Goal: Register for event/course

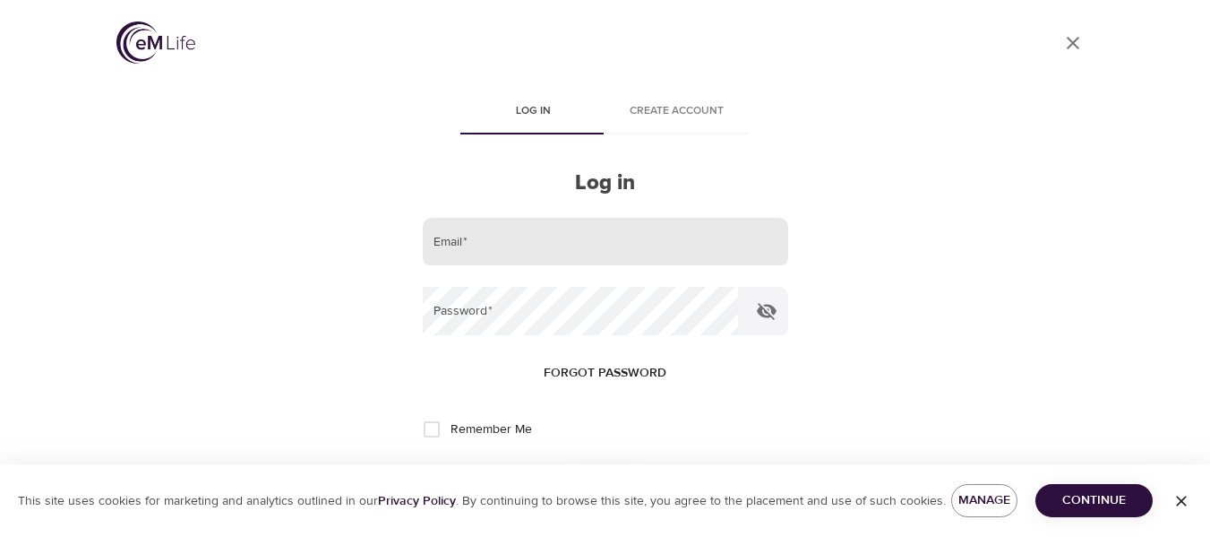
click at [489, 232] on input "email" at bounding box center [605, 242] width 365 height 48
type input "[EMAIL_ADDRESS][PERSON_NAME][DOMAIN_NAME]"
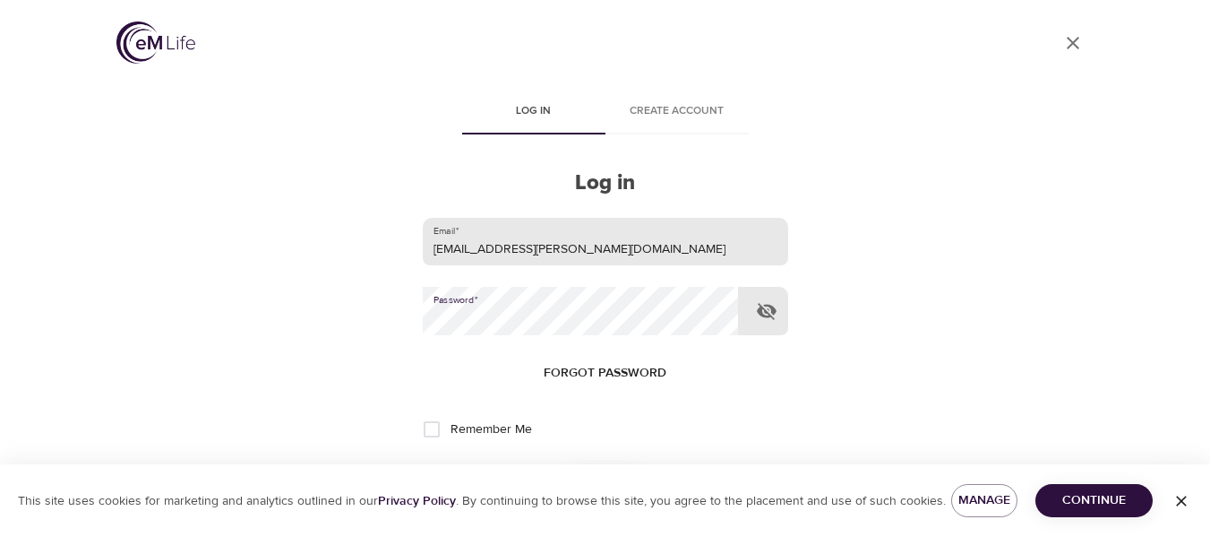
click at [562, 469] on button "Log in" at bounding box center [606, 488] width 88 height 38
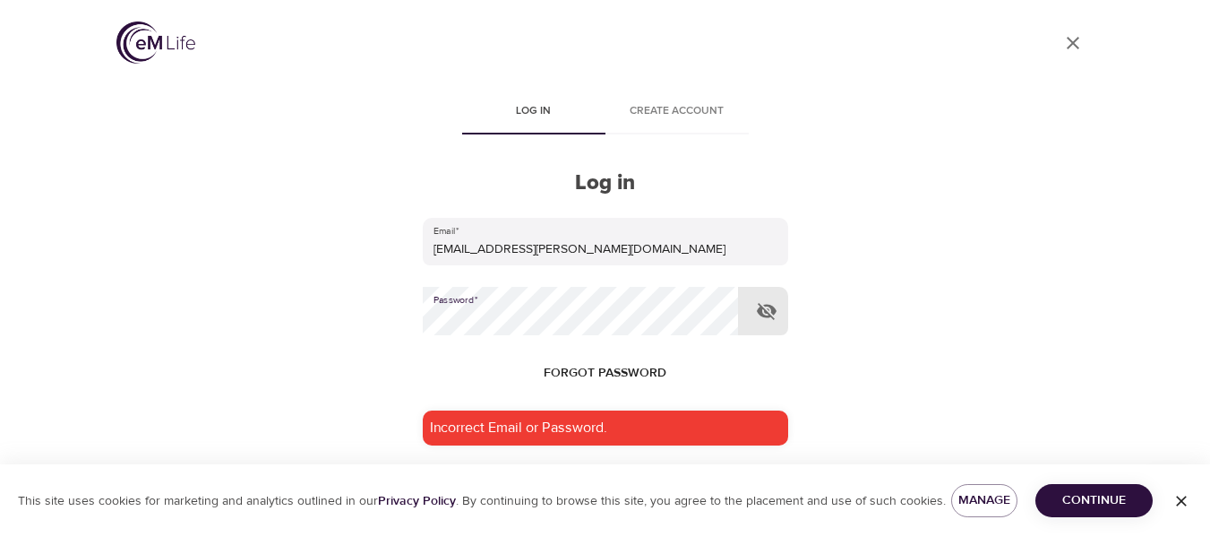
click at [765, 303] on icon "button" at bounding box center [766, 310] width 21 height 21
click at [562, 519] on button "Log in" at bounding box center [606, 538] width 88 height 38
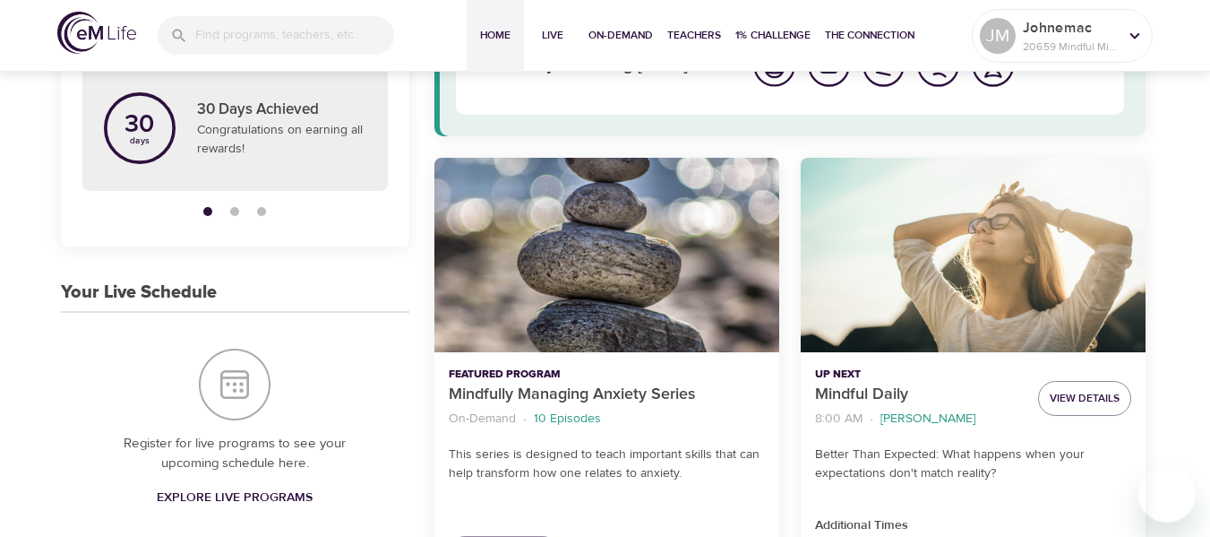
scroll to position [90, 0]
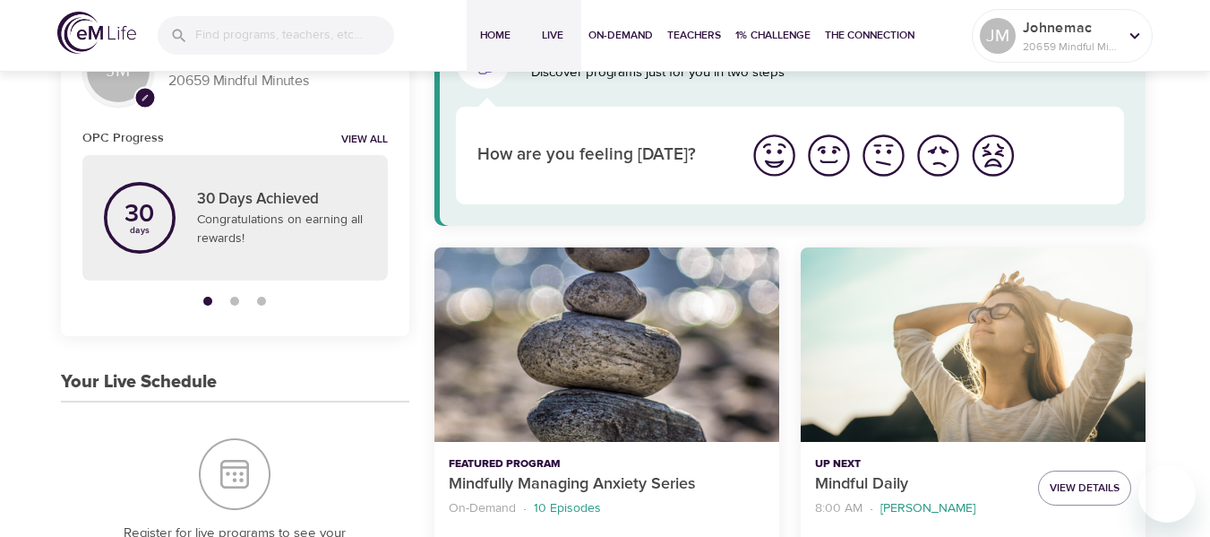
click at [554, 36] on span "Live" at bounding box center [552, 35] width 43 height 19
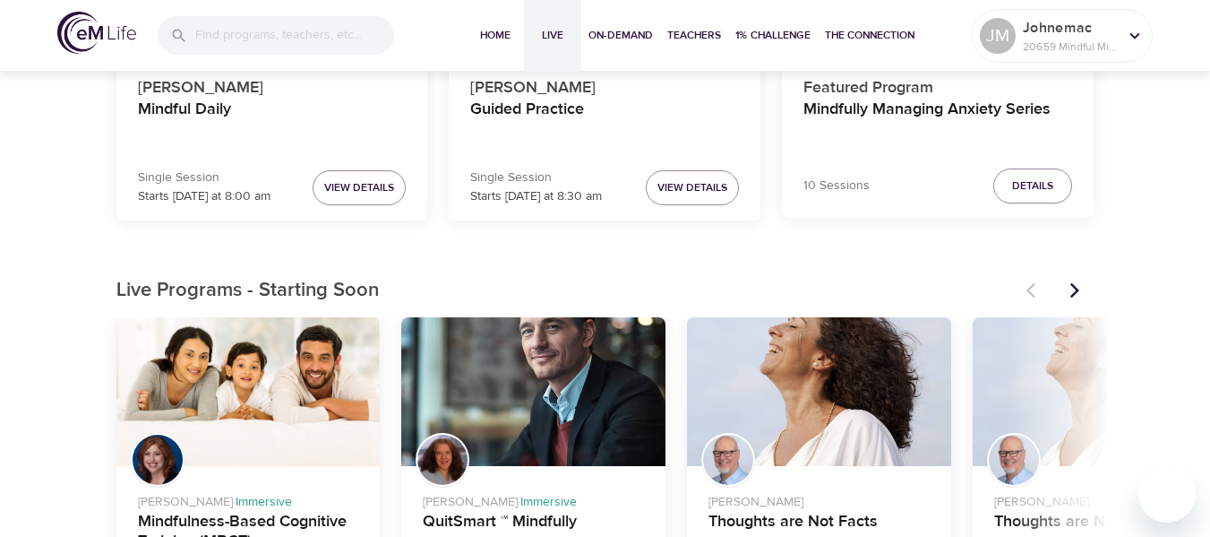
scroll to position [448, 0]
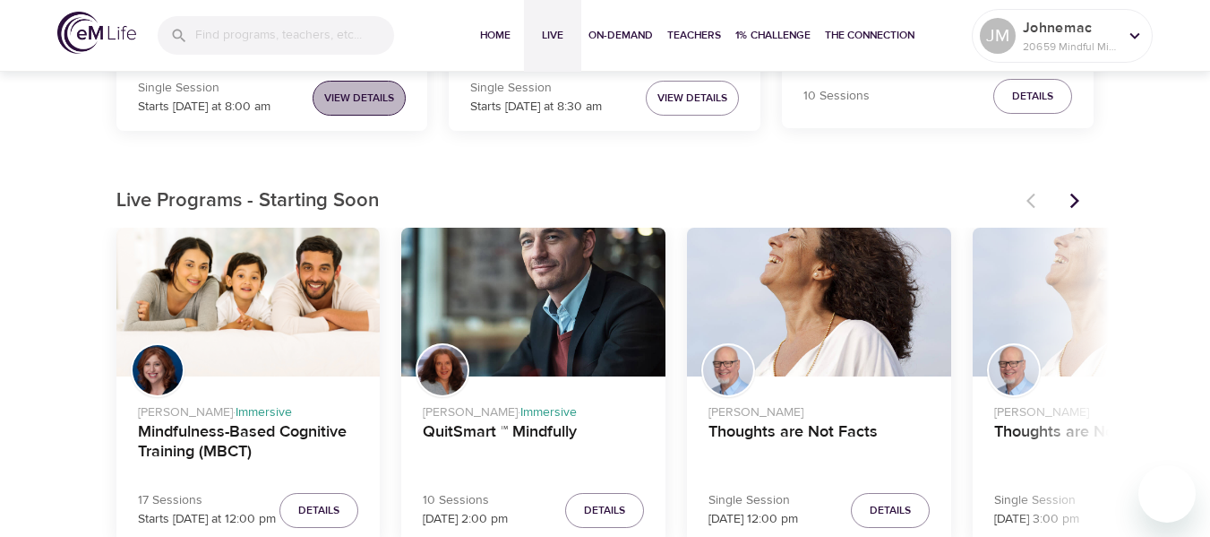
click at [375, 105] on span "View Details" at bounding box center [359, 98] width 70 height 19
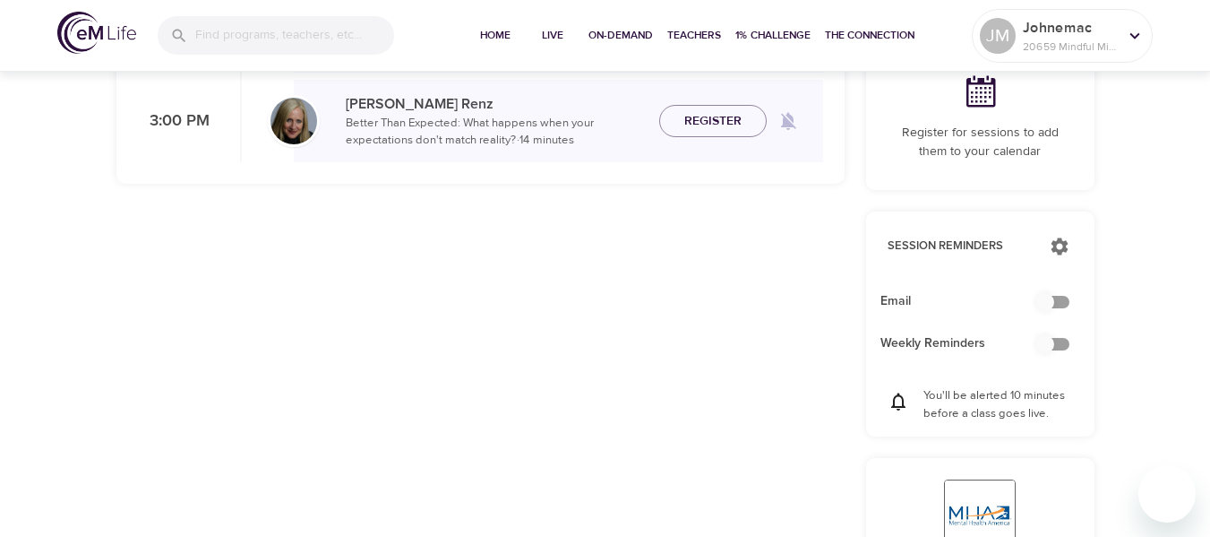
checkbox input "true"
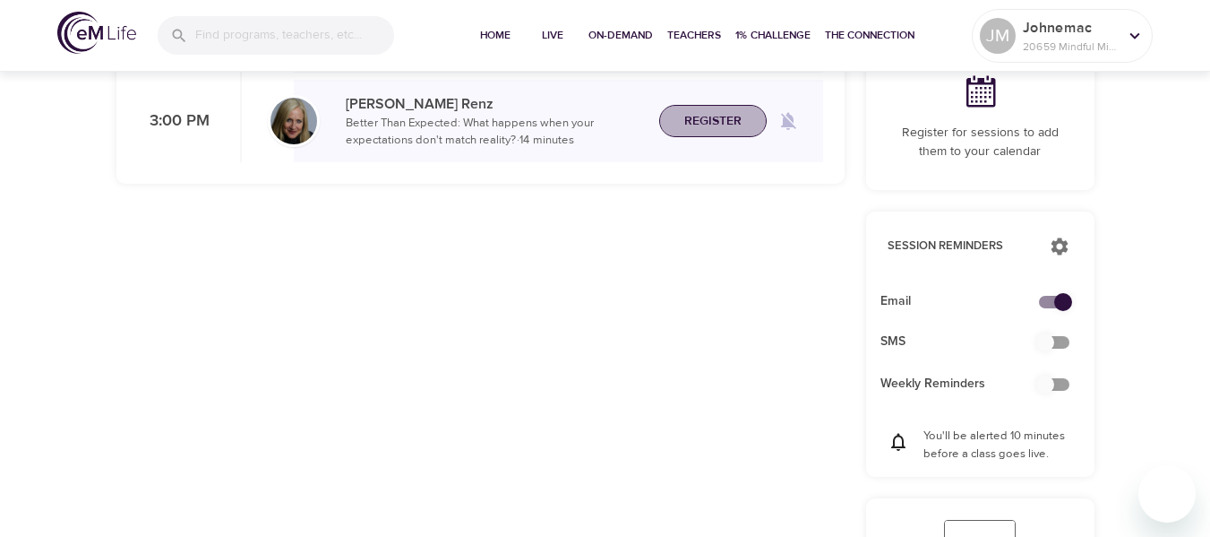
click at [718, 130] on span "Register" at bounding box center [712, 121] width 57 height 22
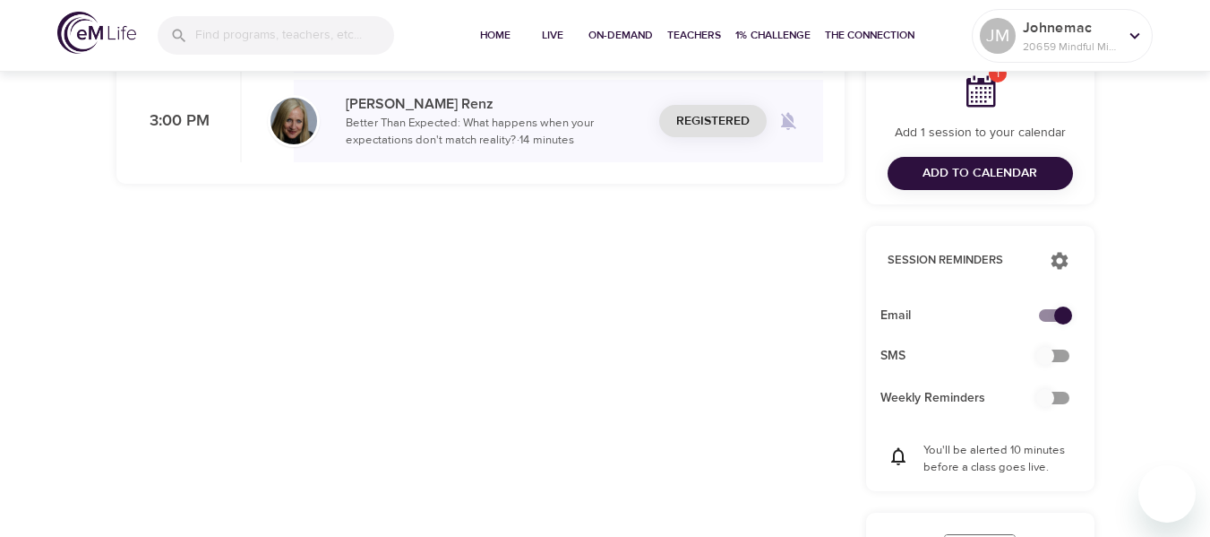
click at [977, 93] on icon at bounding box center [982, 91] width 30 height 31
click at [981, 166] on span "Add to Calendar" at bounding box center [980, 173] width 115 height 22
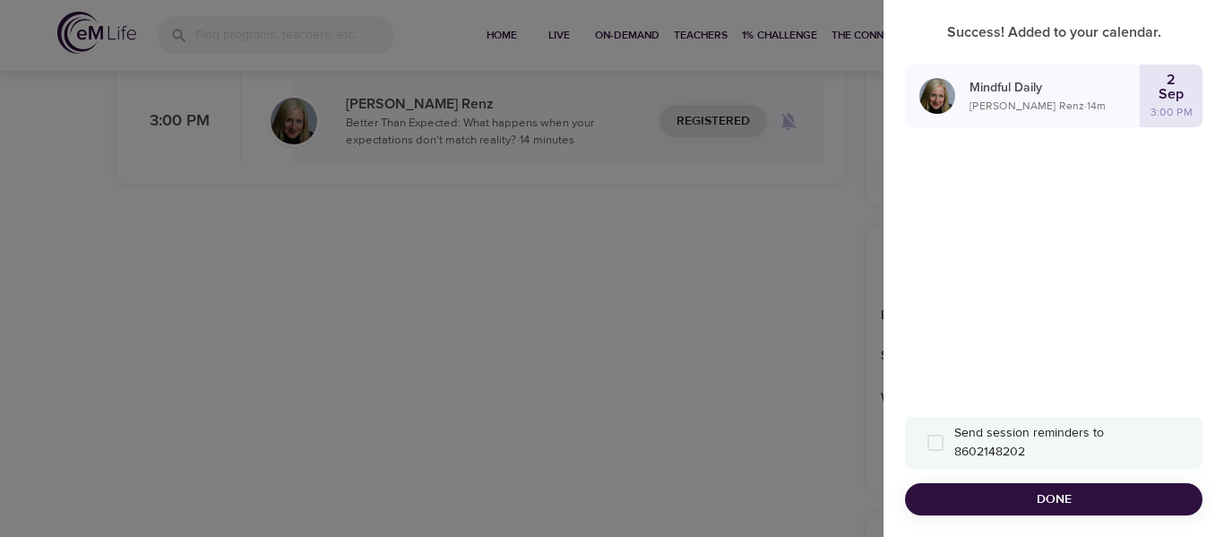
click at [755, 248] on div at bounding box center [612, 268] width 1224 height 537
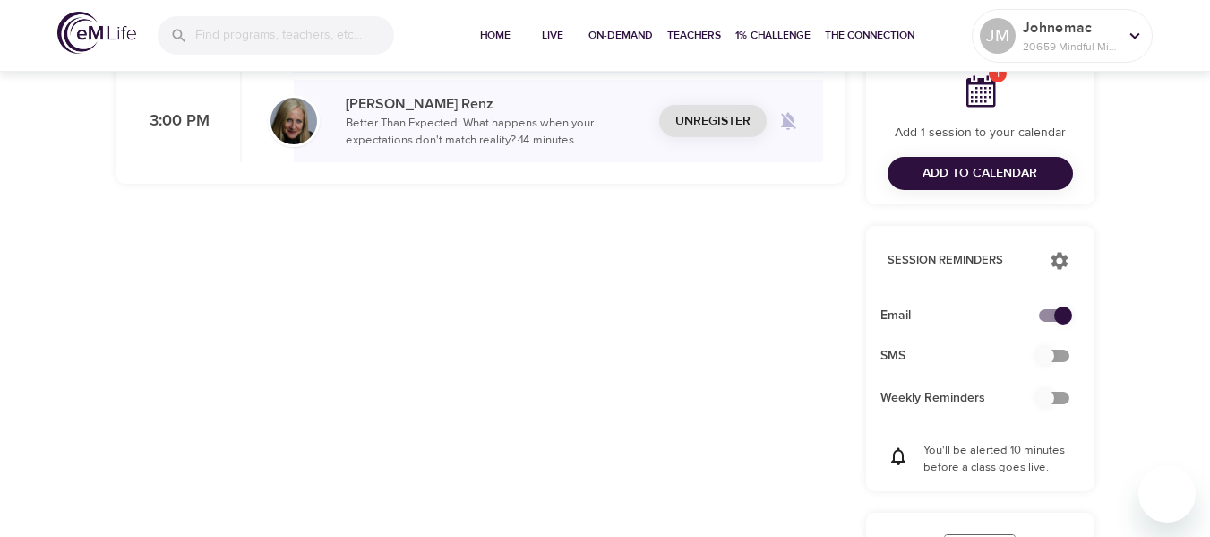
click at [735, 125] on span "Unregister" at bounding box center [712, 121] width 75 height 22
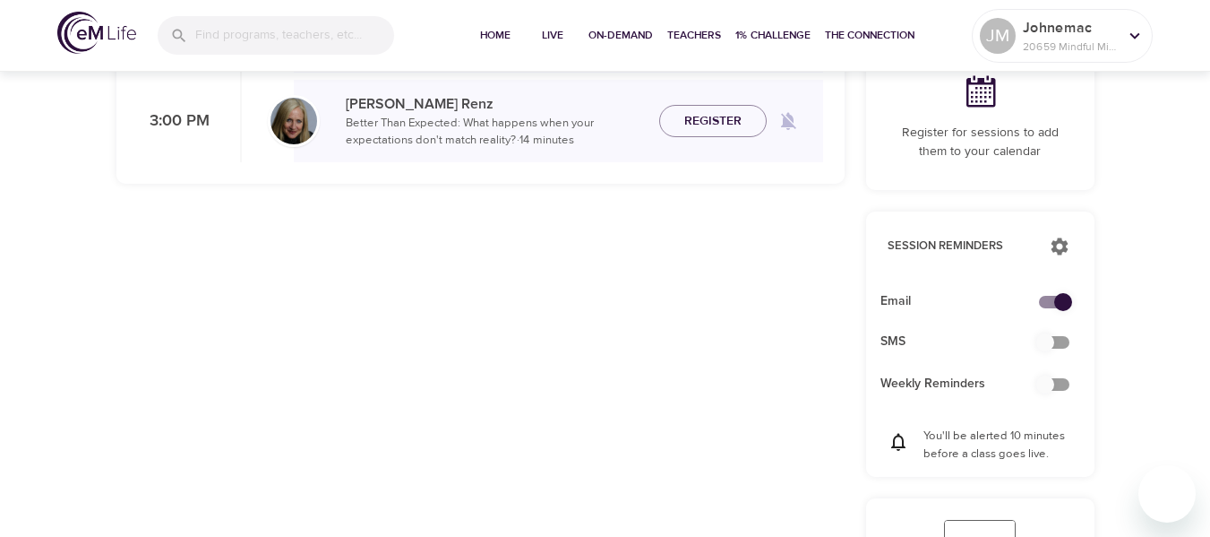
scroll to position [358, 0]
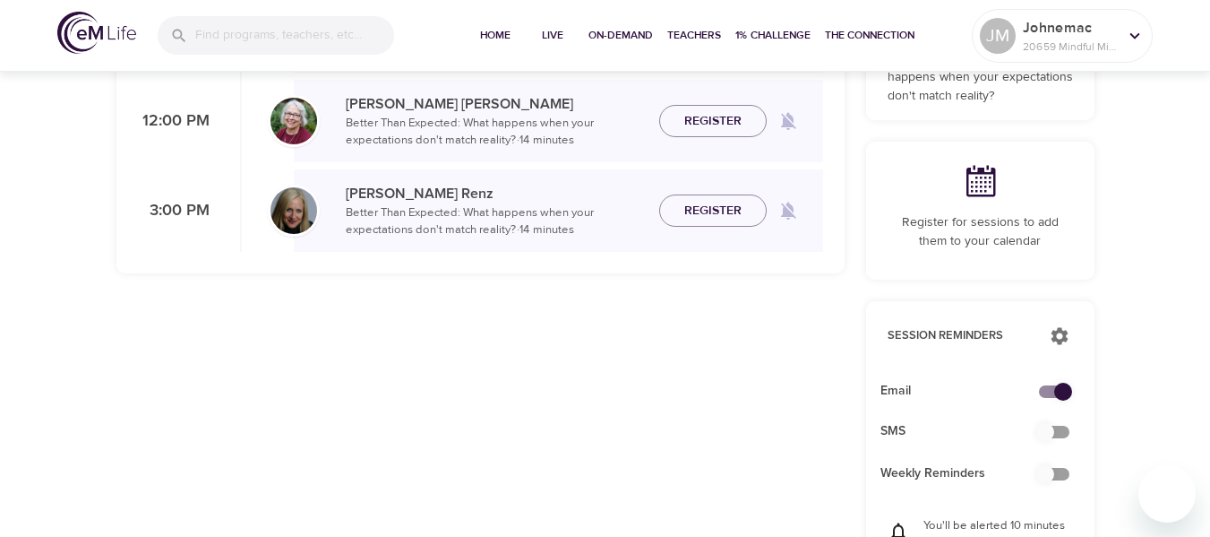
click at [982, 180] on icon at bounding box center [980, 181] width 36 height 36
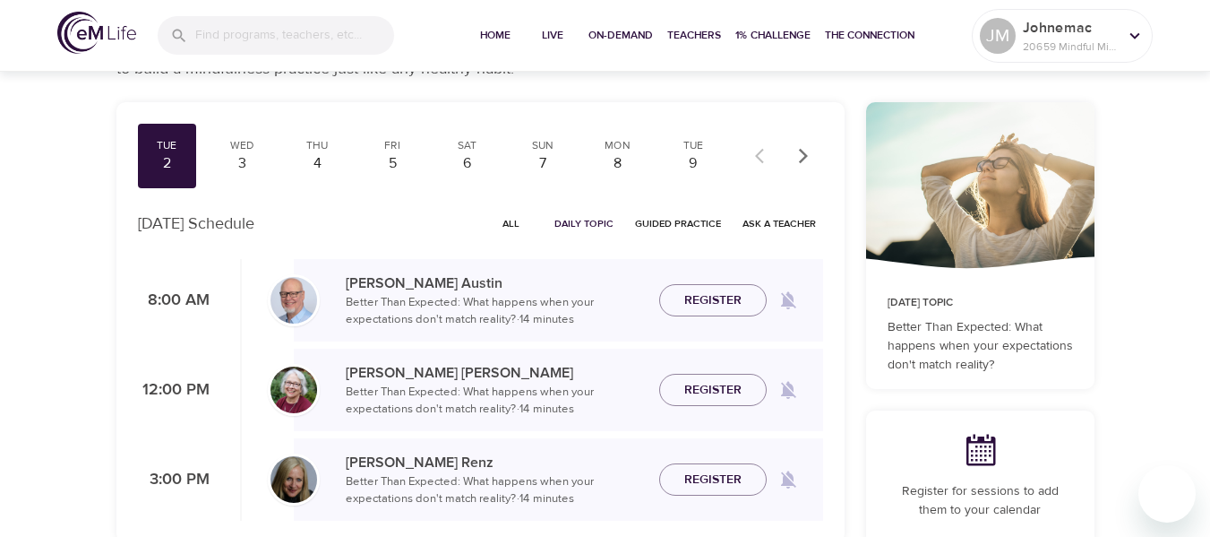
scroll to position [0, 0]
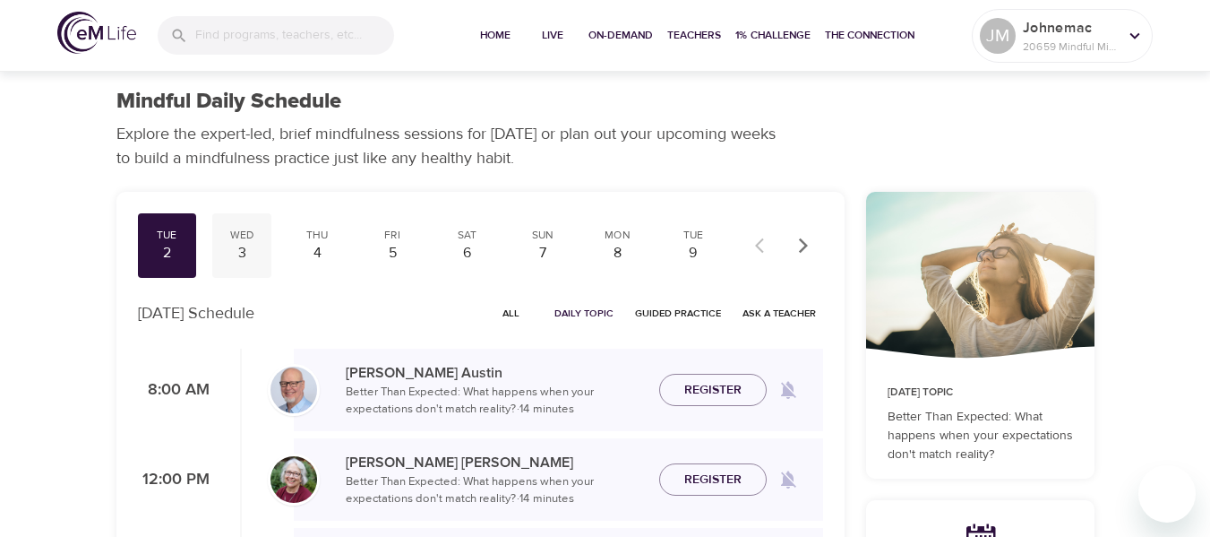
click at [245, 253] on div "3" at bounding box center [241, 253] width 45 height 21
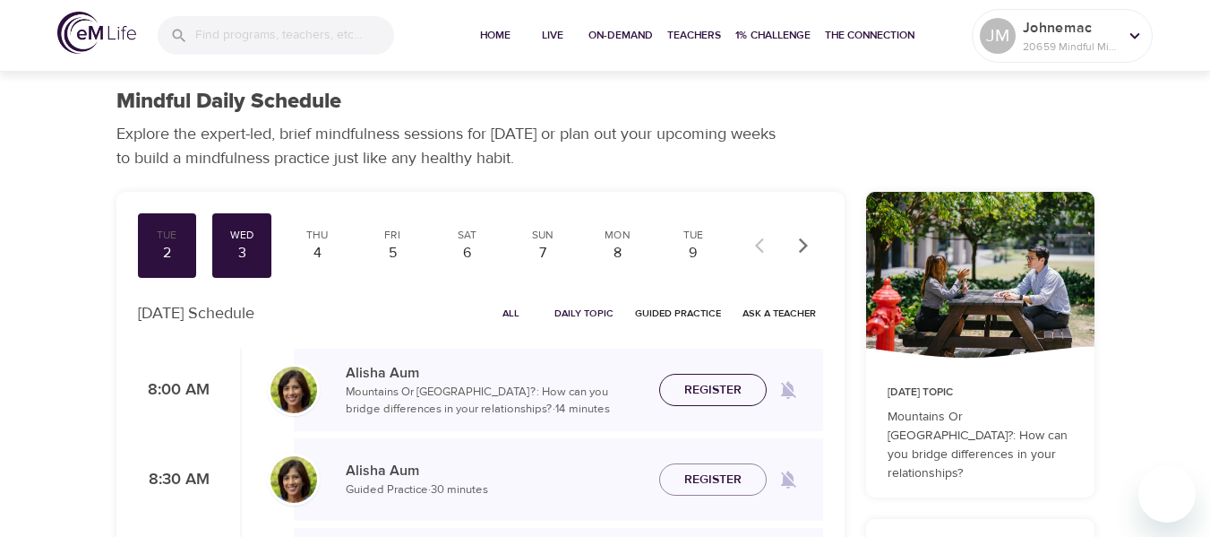
click at [724, 393] on span "Register" at bounding box center [712, 390] width 57 height 22
click at [321, 240] on div "Thu" at bounding box center [317, 235] width 45 height 15
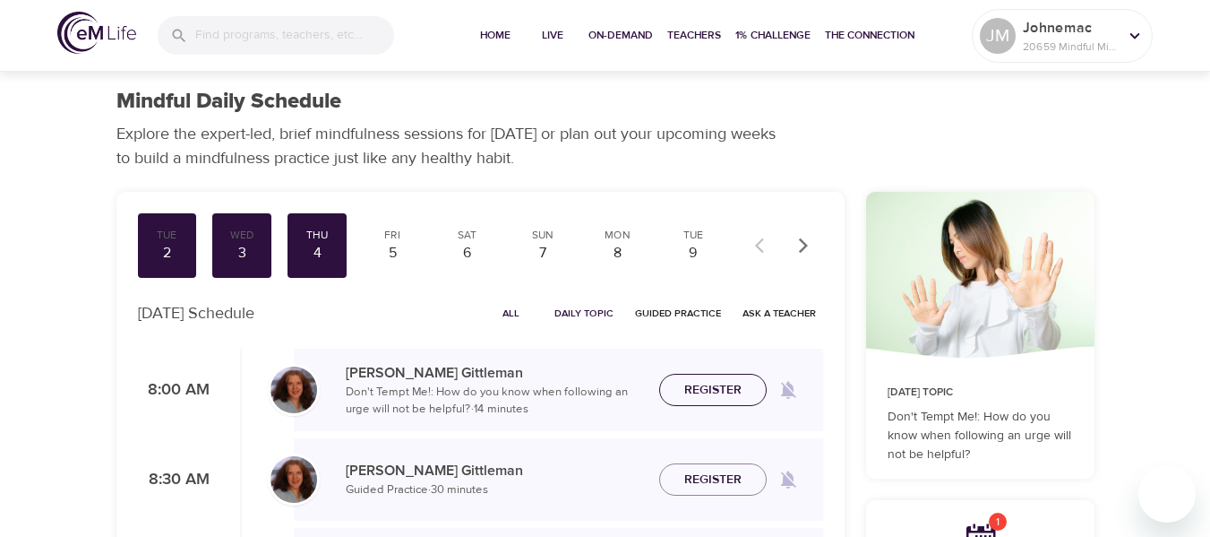
click at [725, 390] on span "Register" at bounding box center [712, 390] width 57 height 22
click at [400, 245] on div "5" at bounding box center [392, 253] width 45 height 21
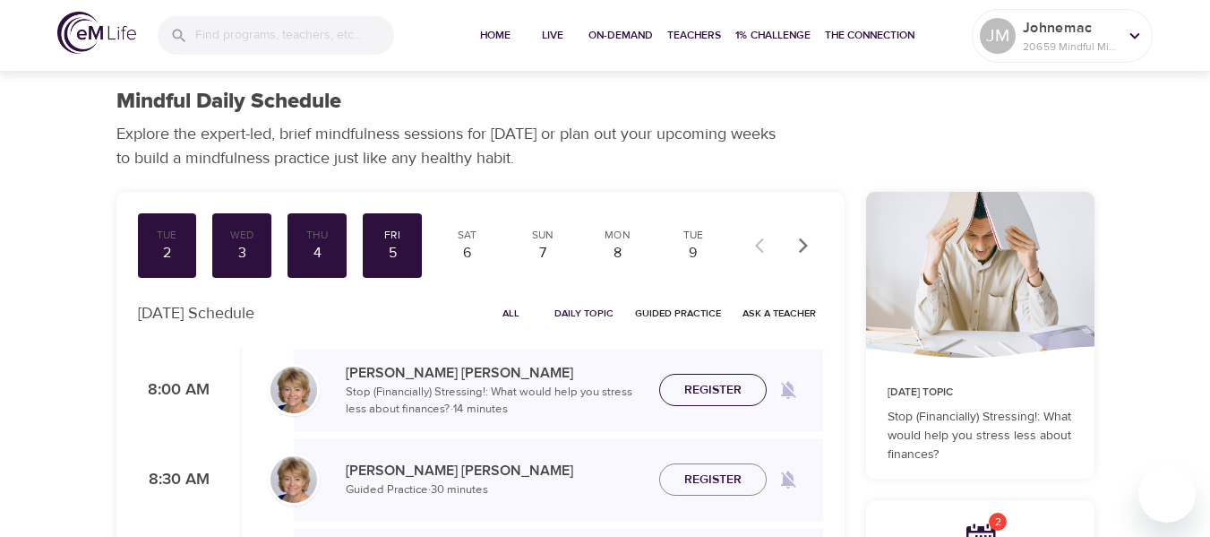
click at [686, 384] on span "Register" at bounding box center [712, 390] width 57 height 22
click at [471, 245] on div "6" at bounding box center [467, 253] width 45 height 21
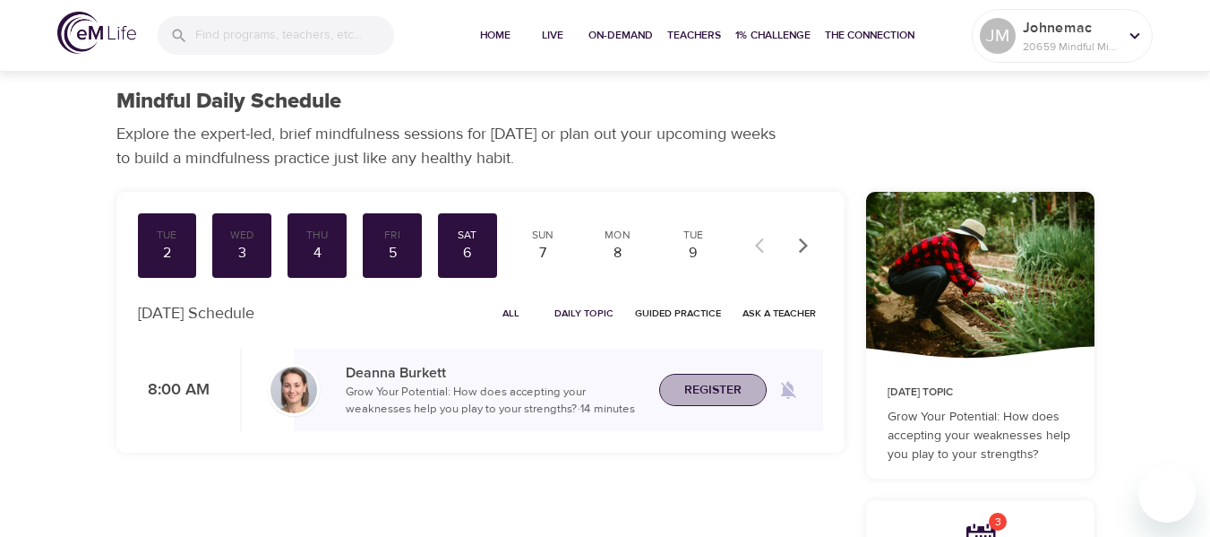
click at [711, 389] on span "Register" at bounding box center [712, 390] width 57 height 22
click at [551, 248] on div "7" at bounding box center [542, 253] width 45 height 21
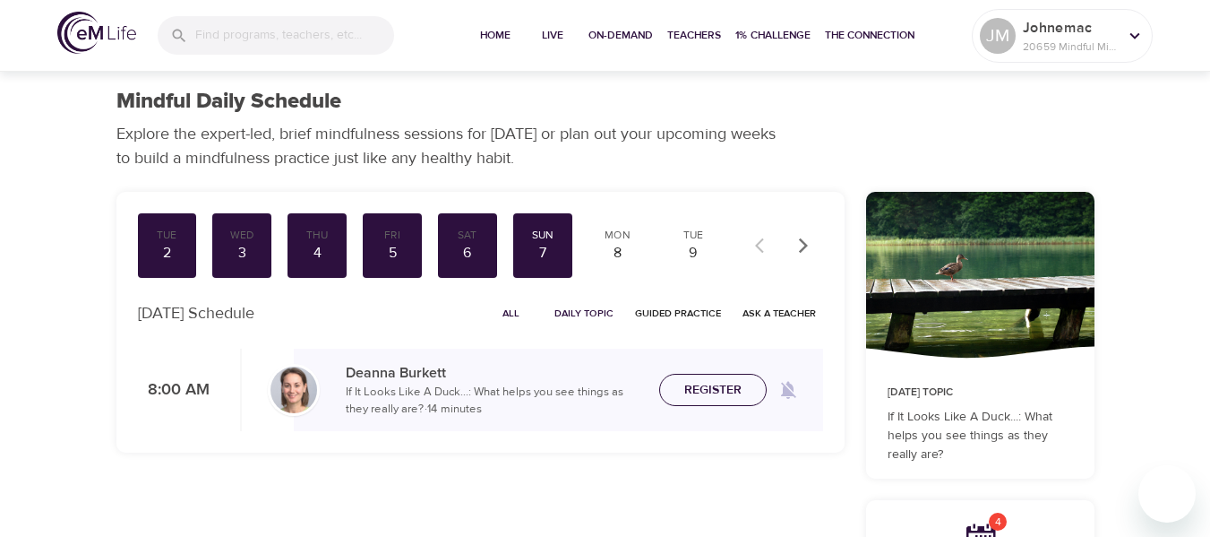
click at [696, 383] on span "Register" at bounding box center [712, 390] width 57 height 22
click at [611, 243] on div "8" at bounding box center [618, 253] width 45 height 21
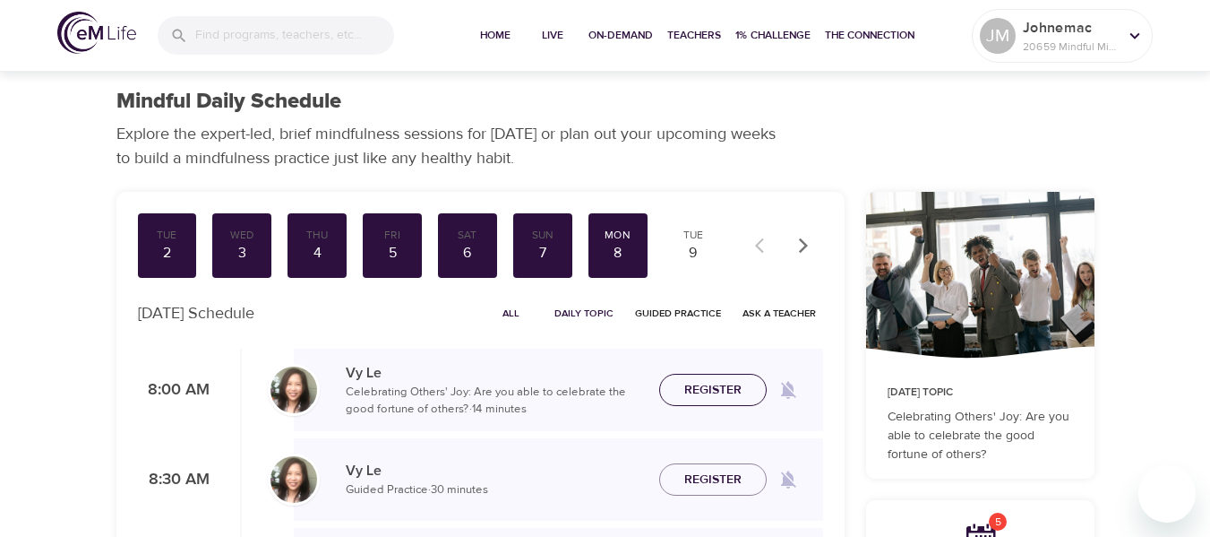
click at [725, 392] on span "Register" at bounding box center [712, 390] width 57 height 22
click at [695, 248] on div "9" at bounding box center [693, 253] width 45 height 21
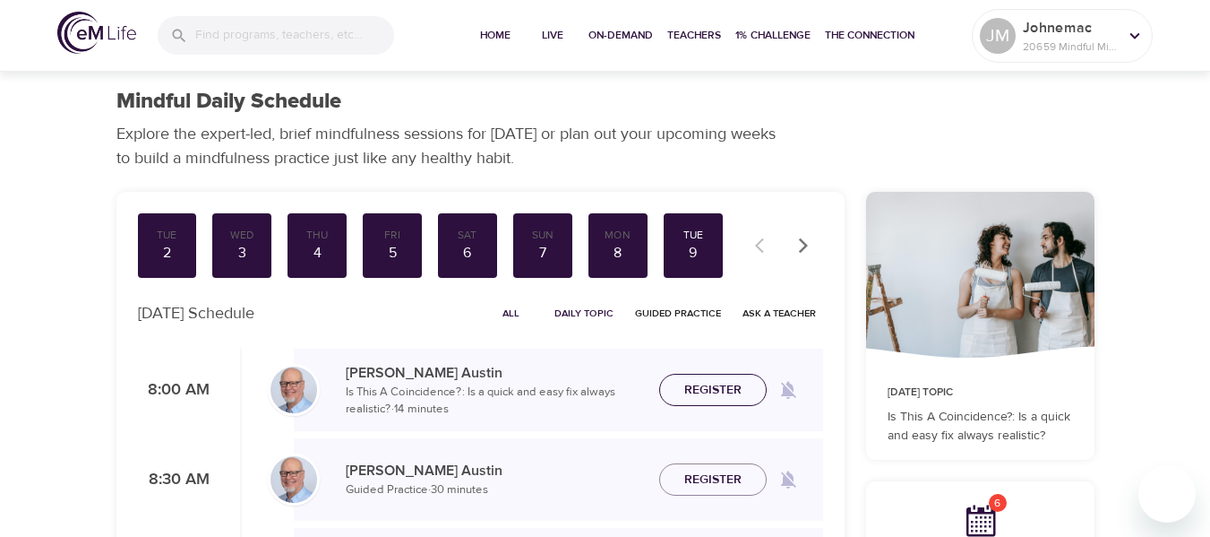
click at [716, 380] on span "Register" at bounding box center [712, 390] width 57 height 22
click at [803, 249] on icon "button" at bounding box center [802, 244] width 9 height 15
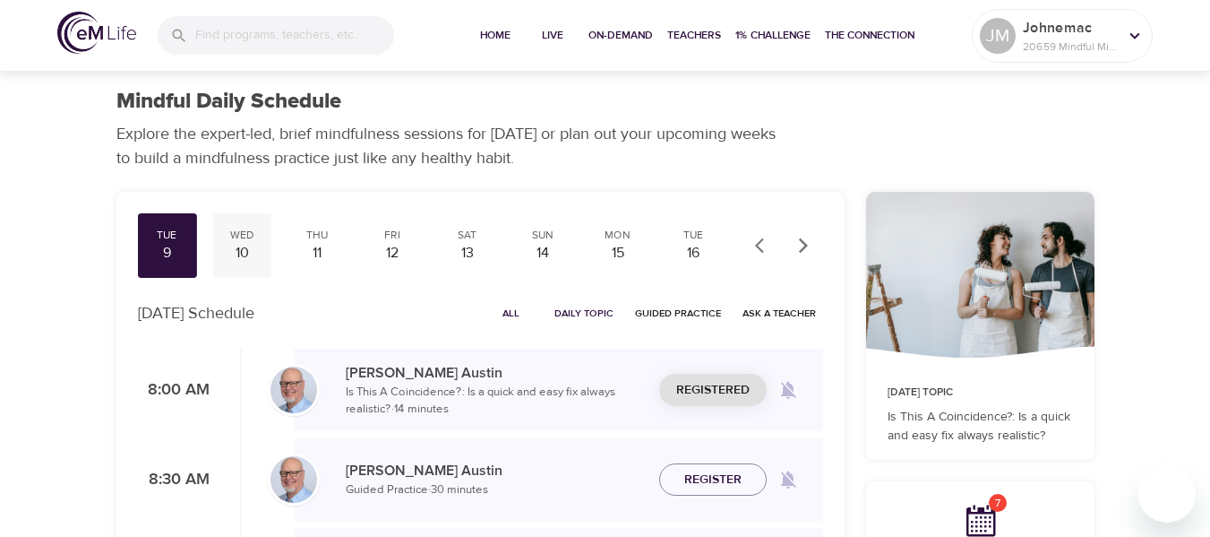
click at [245, 236] on div "Wed" at bounding box center [241, 235] width 45 height 15
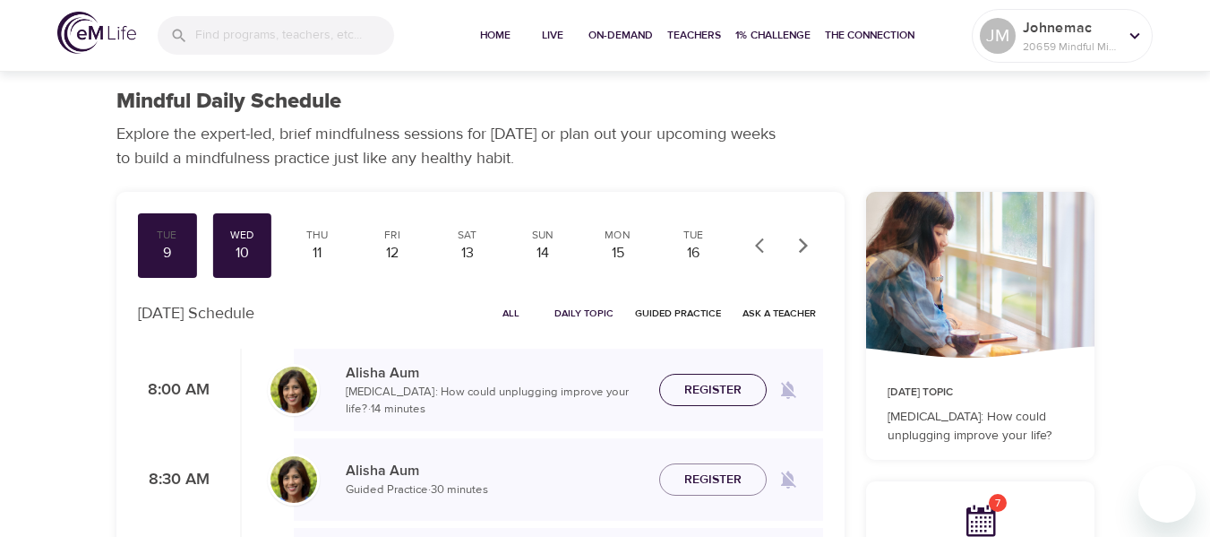
click at [732, 388] on span "Register" at bounding box center [712, 390] width 57 height 22
click at [323, 246] on div "11" at bounding box center [317, 253] width 45 height 21
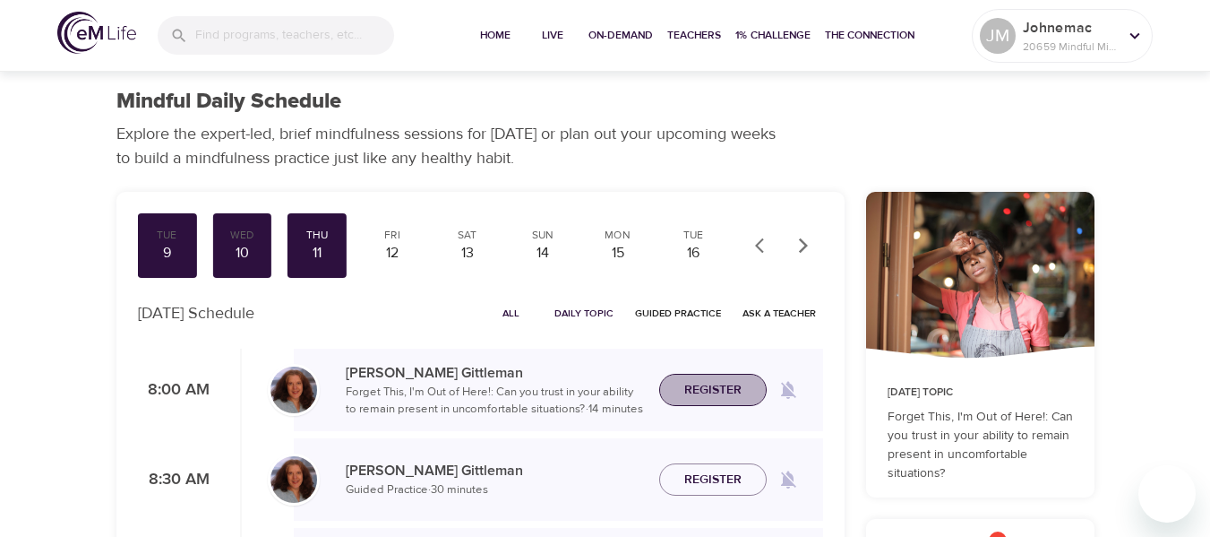
drag, startPoint x: 700, startPoint y: 386, endPoint x: 635, endPoint y: 382, distance: 65.5
click at [699, 387] on span "Register" at bounding box center [712, 390] width 57 height 22
click at [391, 243] on div "12" at bounding box center [392, 253] width 45 height 21
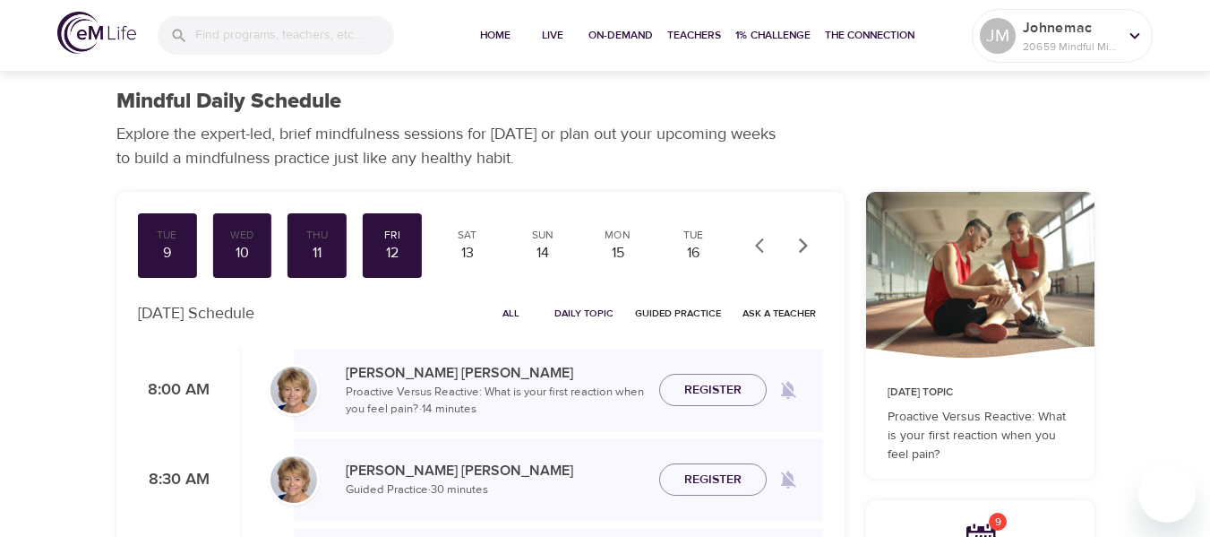
drag, startPoint x: 704, startPoint y: 391, endPoint x: 690, endPoint y: 380, distance: 17.9
click at [704, 390] on span "Register" at bounding box center [712, 390] width 57 height 22
click at [468, 245] on div "13" at bounding box center [467, 253] width 45 height 21
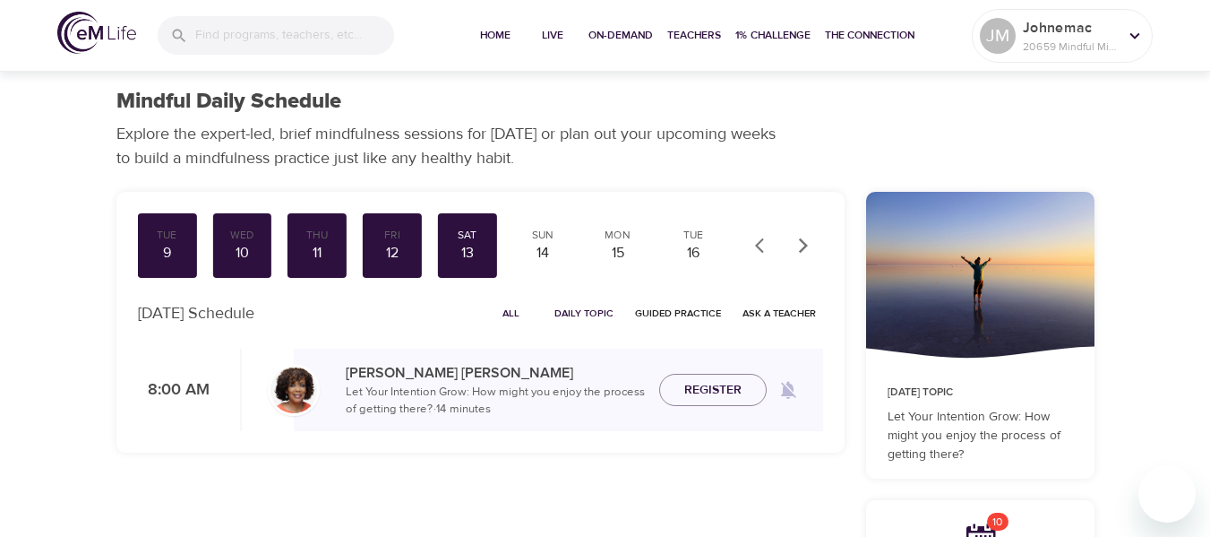
click at [693, 383] on span "Register" at bounding box center [712, 390] width 57 height 22
click at [555, 244] on div "14" at bounding box center [542, 253] width 45 height 21
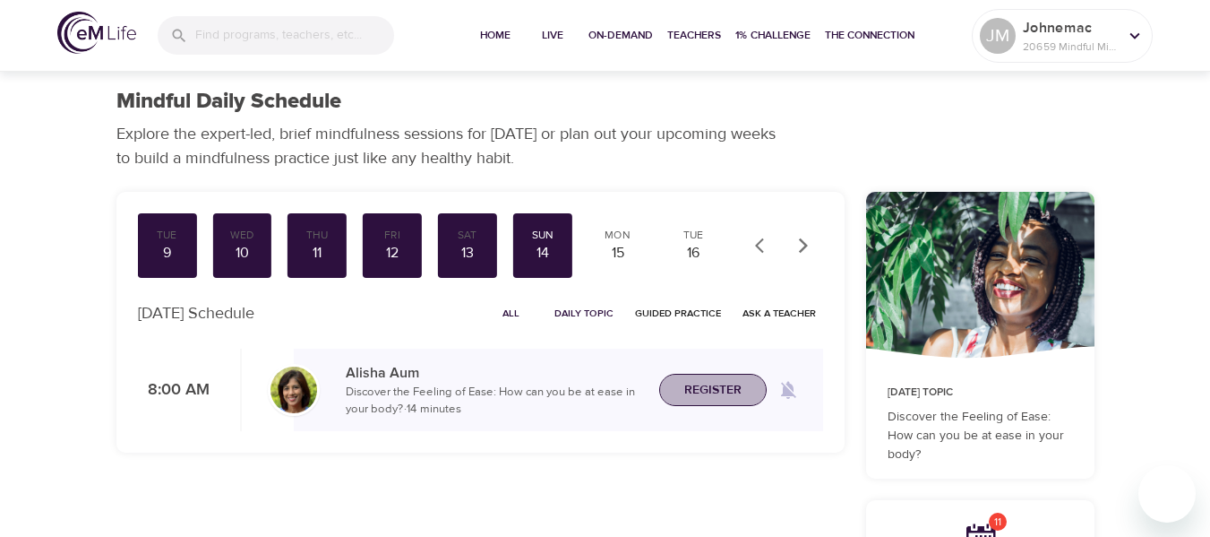
click at [713, 390] on span "Register" at bounding box center [712, 390] width 57 height 22
click at [619, 243] on div "15" at bounding box center [618, 253] width 45 height 21
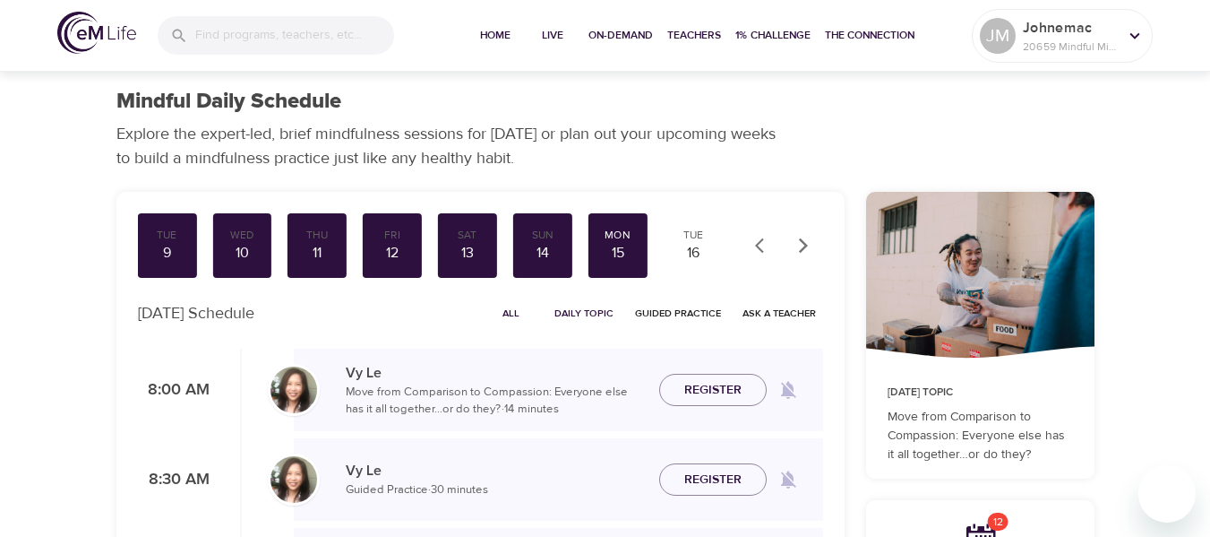
click at [700, 388] on span "Register" at bounding box center [712, 390] width 57 height 22
click at [696, 245] on div "16" at bounding box center [693, 253] width 45 height 21
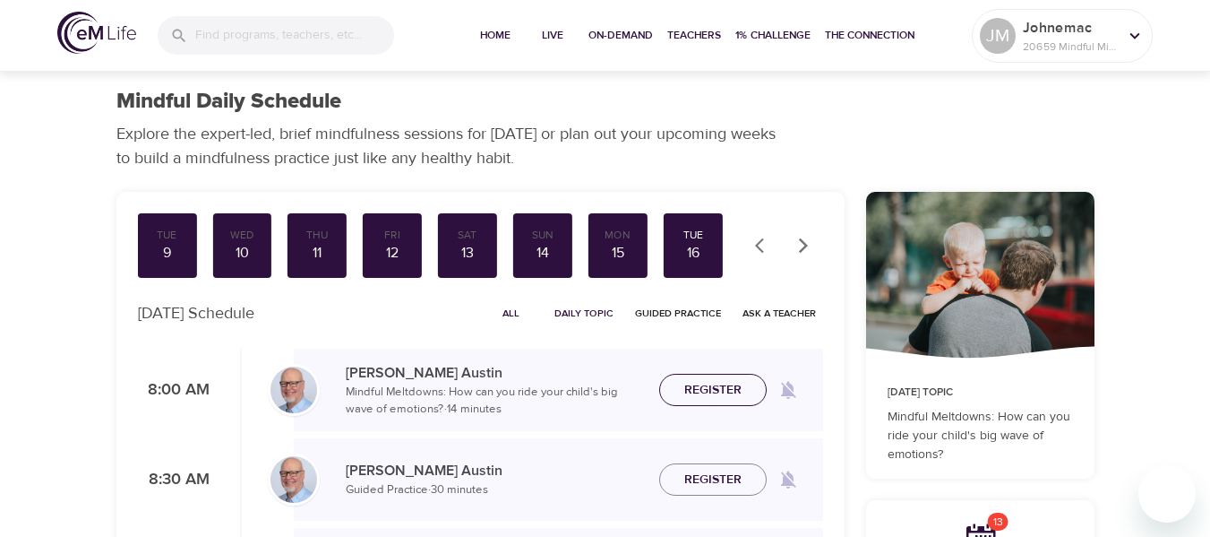
click at [708, 388] on span "Register" at bounding box center [712, 390] width 57 height 22
click at [795, 241] on icon "button" at bounding box center [804, 245] width 18 height 18
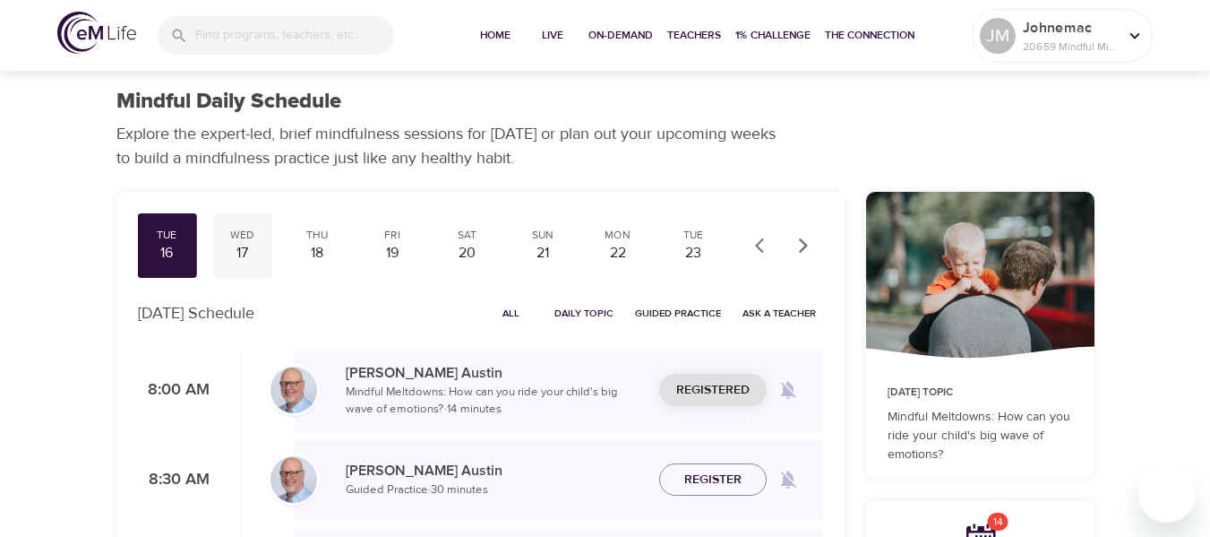
click at [236, 243] on div "17" at bounding box center [241, 253] width 45 height 21
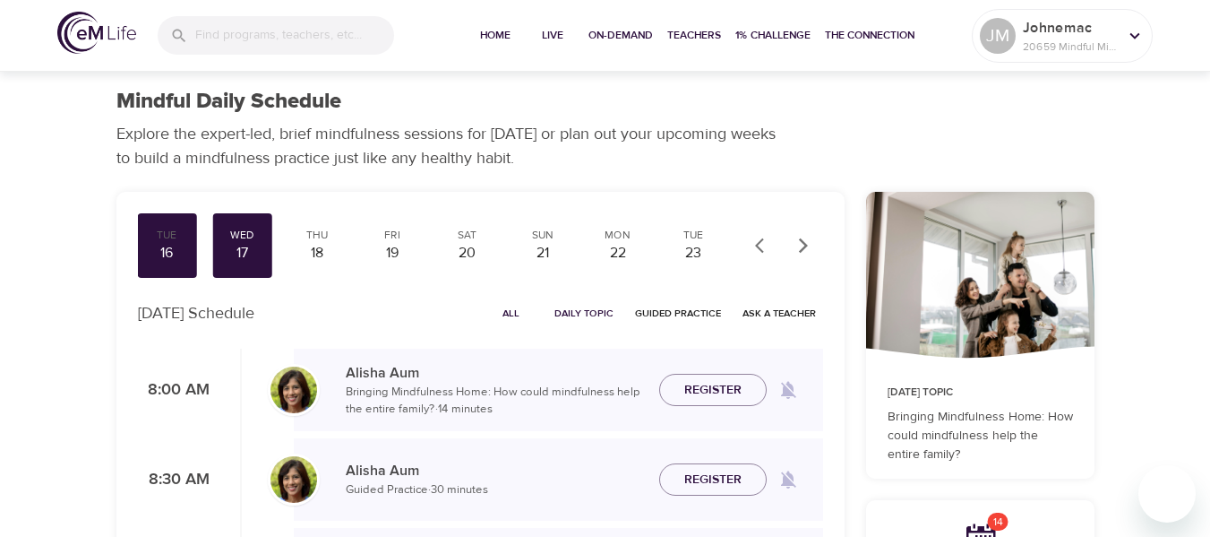
drag, startPoint x: 716, startPoint y: 393, endPoint x: 623, endPoint y: 390, distance: 93.2
click at [709, 398] on span "Register" at bounding box center [712, 390] width 57 height 22
click at [315, 238] on div "Thu" at bounding box center [317, 235] width 45 height 15
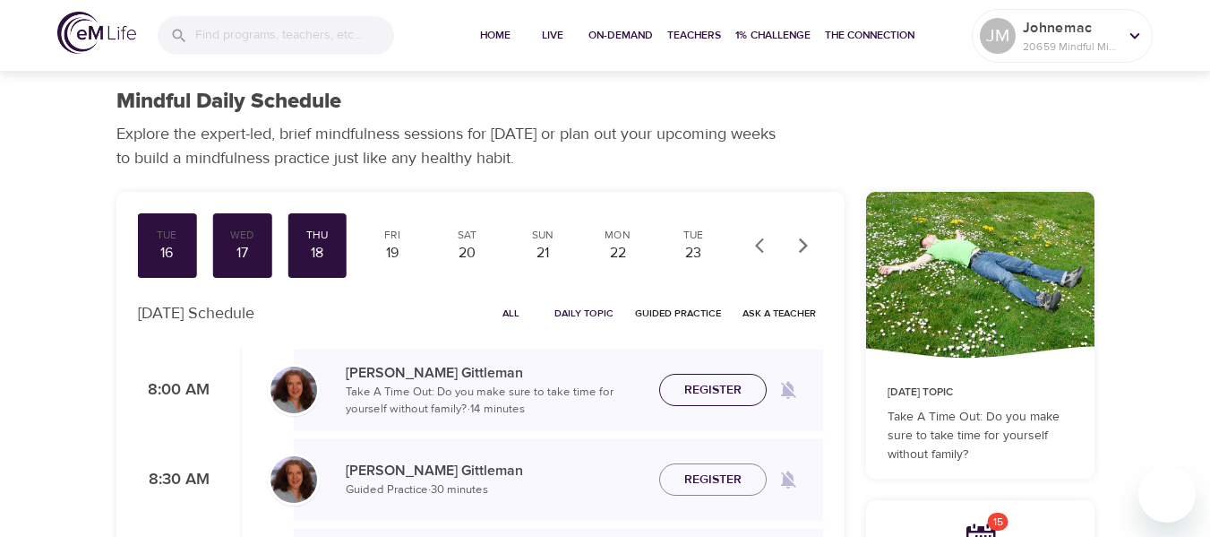
click at [708, 382] on span "Register" at bounding box center [712, 390] width 57 height 22
click at [394, 244] on div "19" at bounding box center [392, 253] width 45 height 21
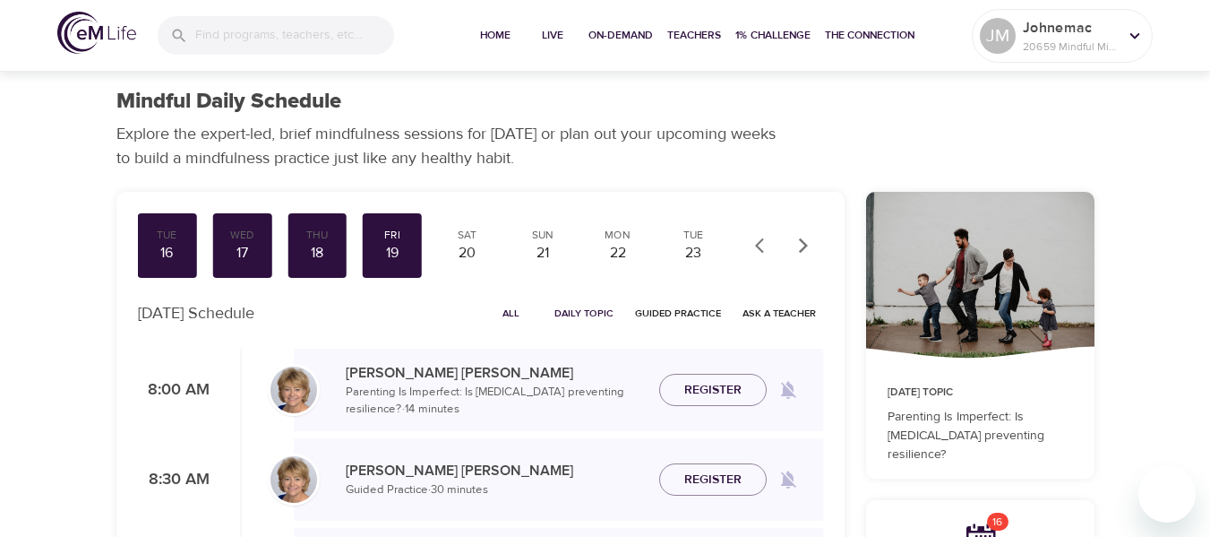
click at [727, 396] on span "Register" at bounding box center [712, 390] width 57 height 22
click at [481, 245] on div "20" at bounding box center [467, 253] width 45 height 21
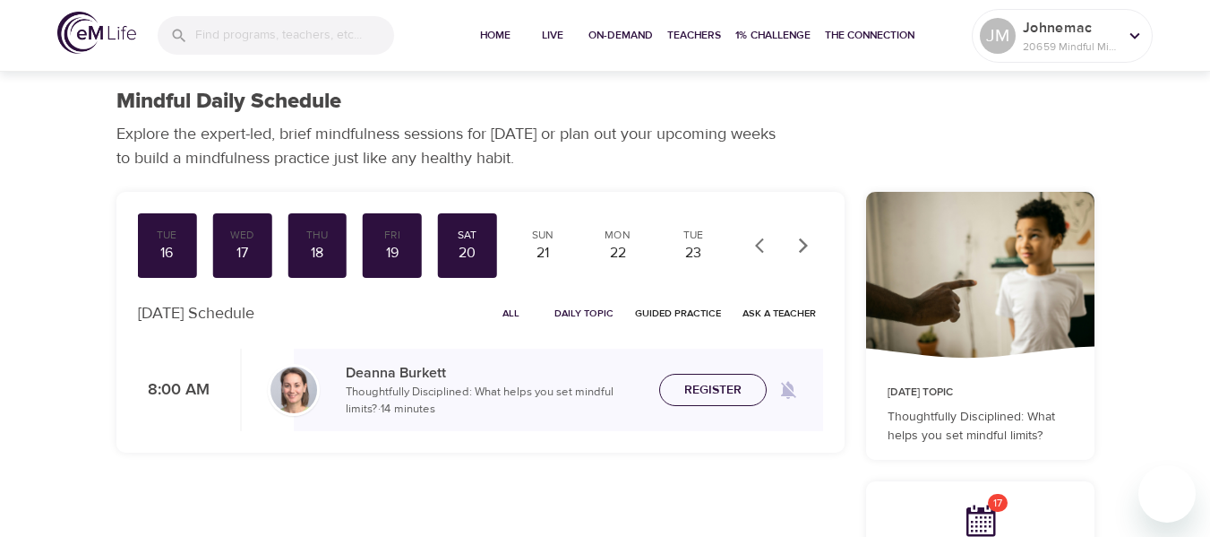
click at [694, 392] on span "Register" at bounding box center [712, 390] width 57 height 22
click at [540, 245] on div "21" at bounding box center [542, 253] width 45 height 21
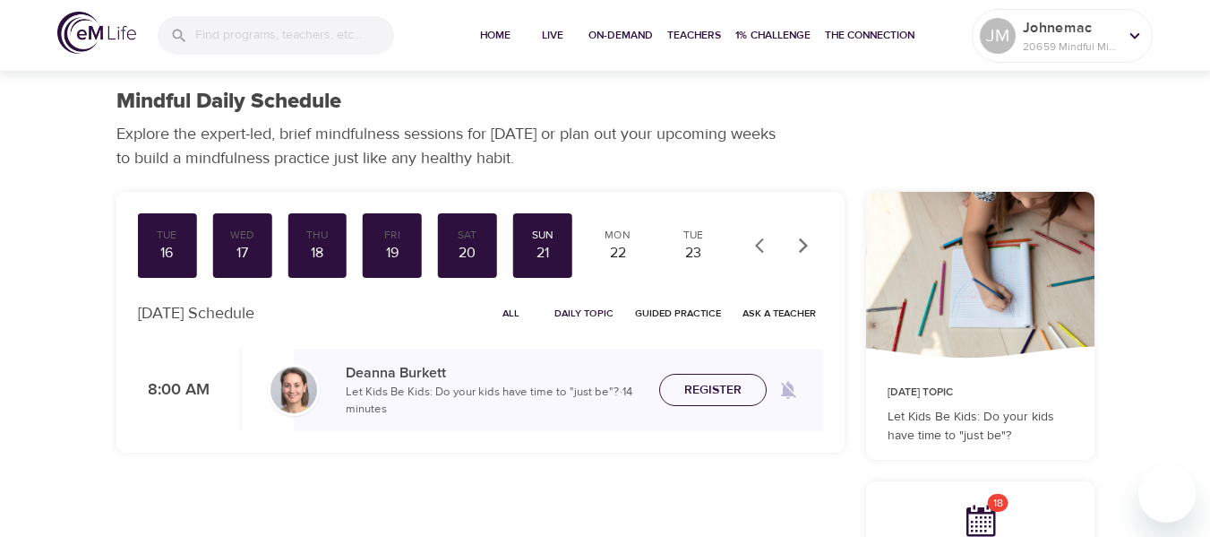
click at [734, 389] on span "Register" at bounding box center [712, 390] width 57 height 22
click at [623, 241] on div "Mon" at bounding box center [618, 235] width 45 height 15
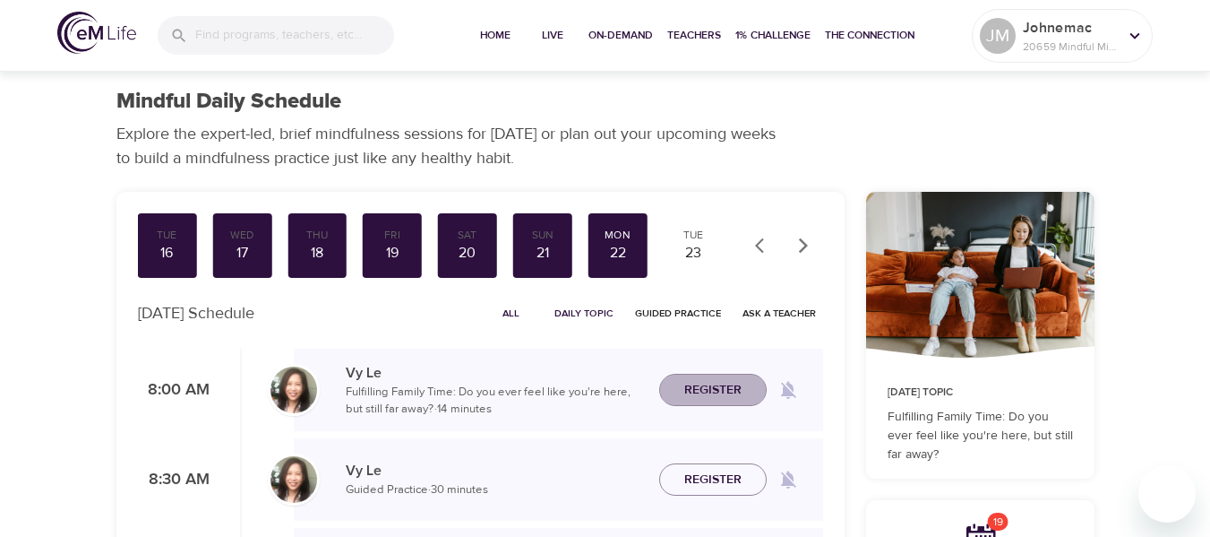
click at [715, 388] on span "Register" at bounding box center [712, 390] width 57 height 22
click at [690, 246] on div "23" at bounding box center [693, 253] width 45 height 21
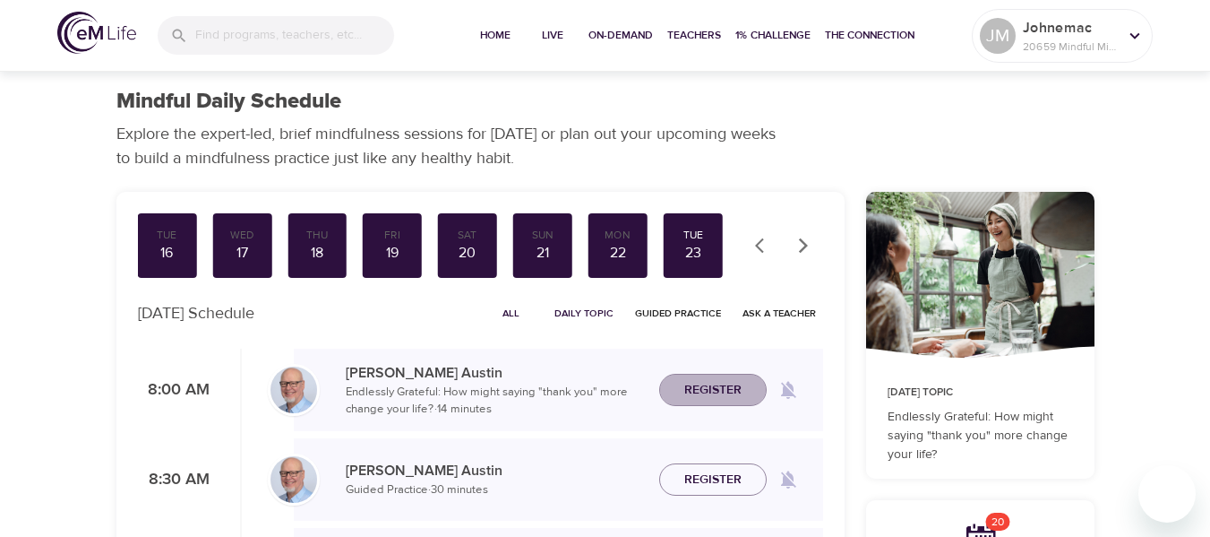
click at [705, 391] on span "Register" at bounding box center [712, 390] width 57 height 22
click at [800, 248] on icon "button" at bounding box center [804, 245] width 18 height 18
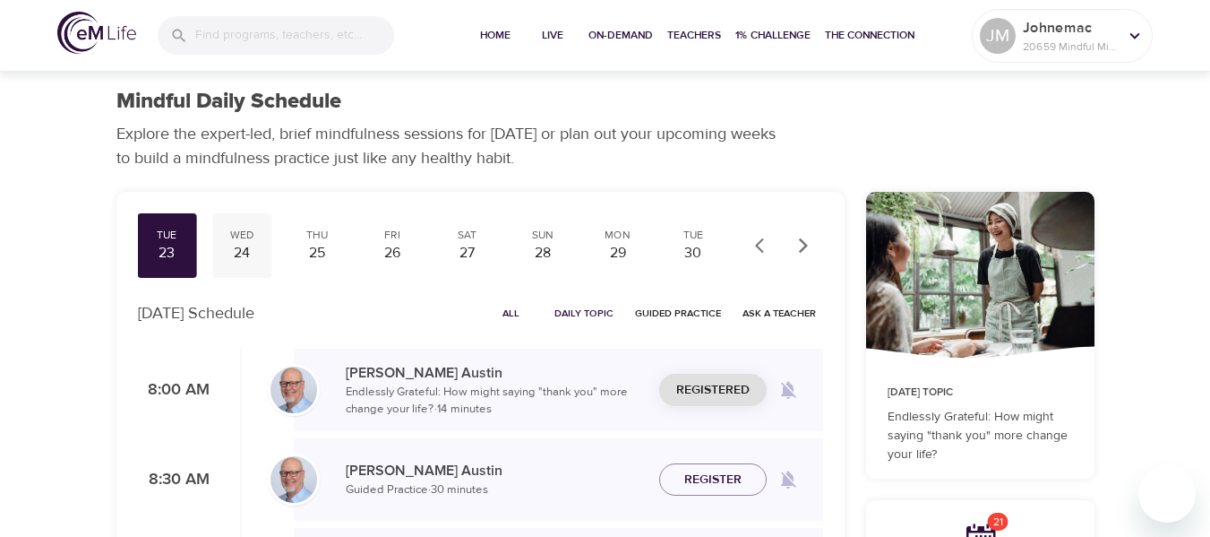
click at [258, 245] on div "24" at bounding box center [241, 253] width 45 height 21
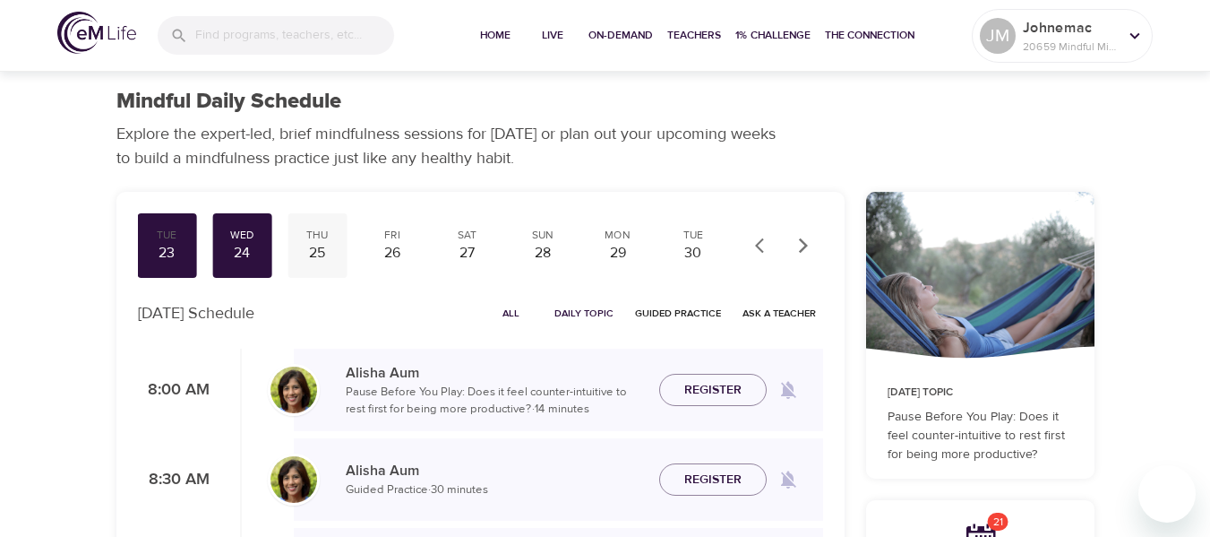
click at [728, 392] on span "Register" at bounding box center [712, 390] width 57 height 22
click at [314, 234] on div "Thu" at bounding box center [317, 235] width 45 height 15
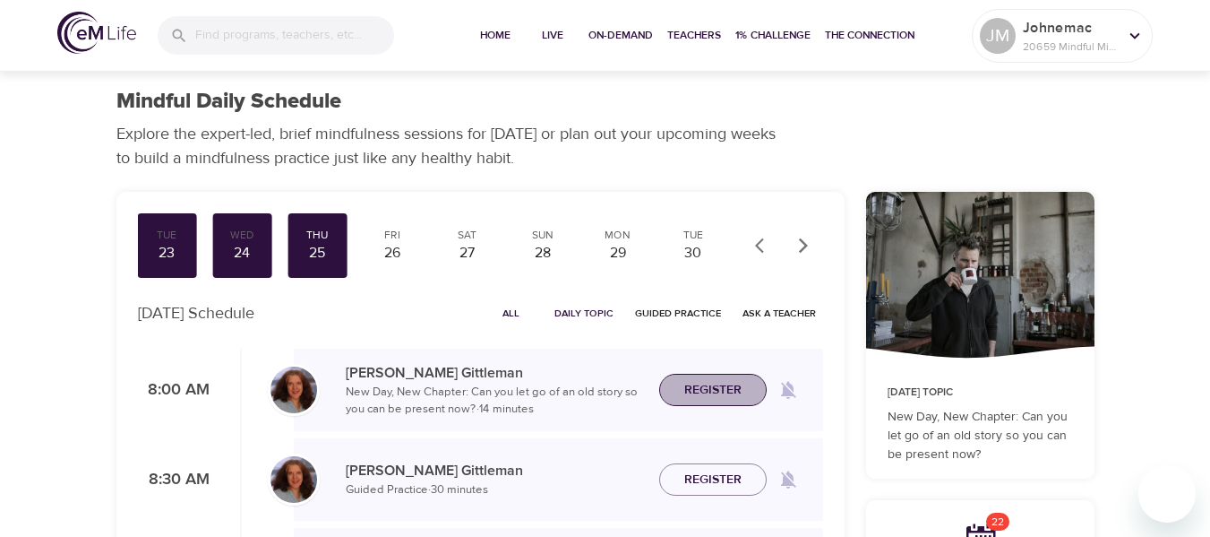
click at [706, 391] on span "Register" at bounding box center [712, 390] width 57 height 22
click at [395, 245] on div "26" at bounding box center [392, 253] width 45 height 21
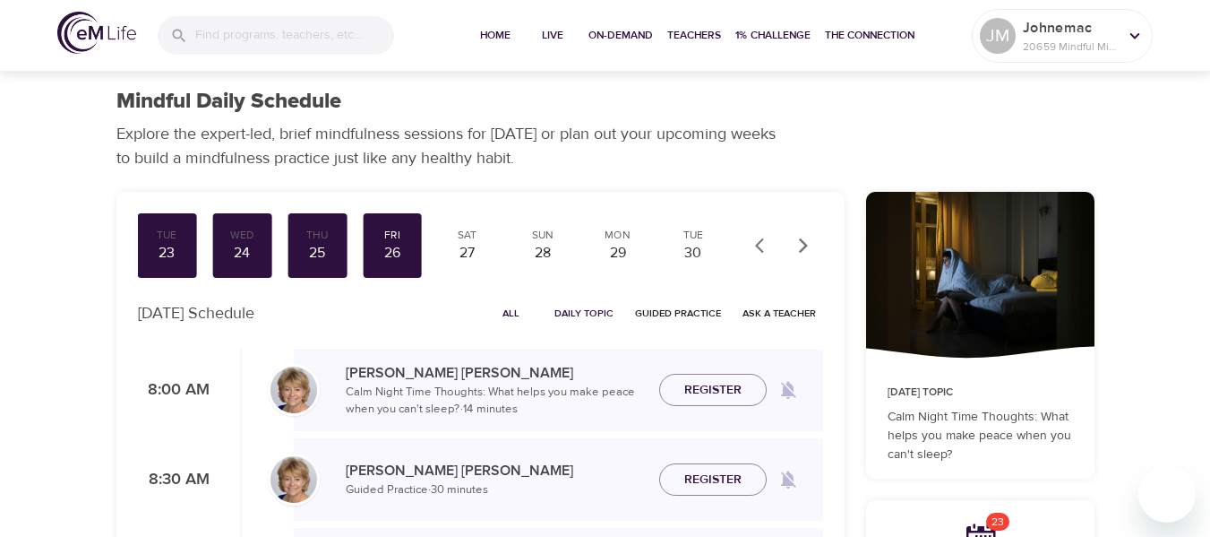
click at [733, 387] on span "Register" at bounding box center [712, 390] width 57 height 22
click at [468, 253] on div "27" at bounding box center [467, 253] width 45 height 21
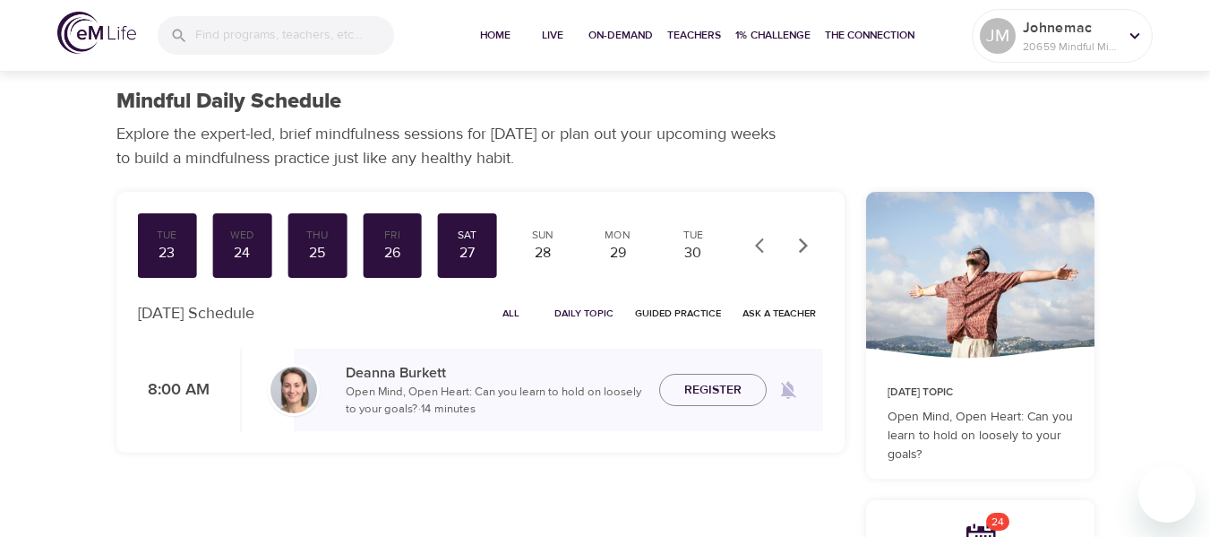
click at [693, 389] on span "Register" at bounding box center [712, 390] width 57 height 22
click at [530, 239] on div "Sun" at bounding box center [542, 235] width 45 height 15
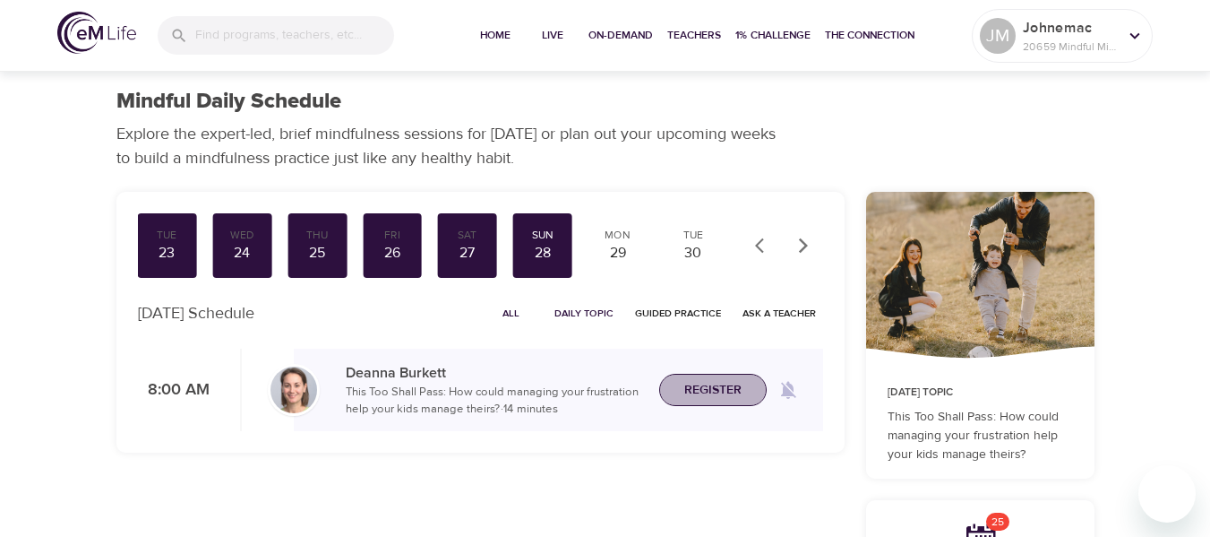
click at [726, 388] on span "Register" at bounding box center [712, 390] width 57 height 22
click at [627, 253] on div "29" at bounding box center [618, 253] width 45 height 21
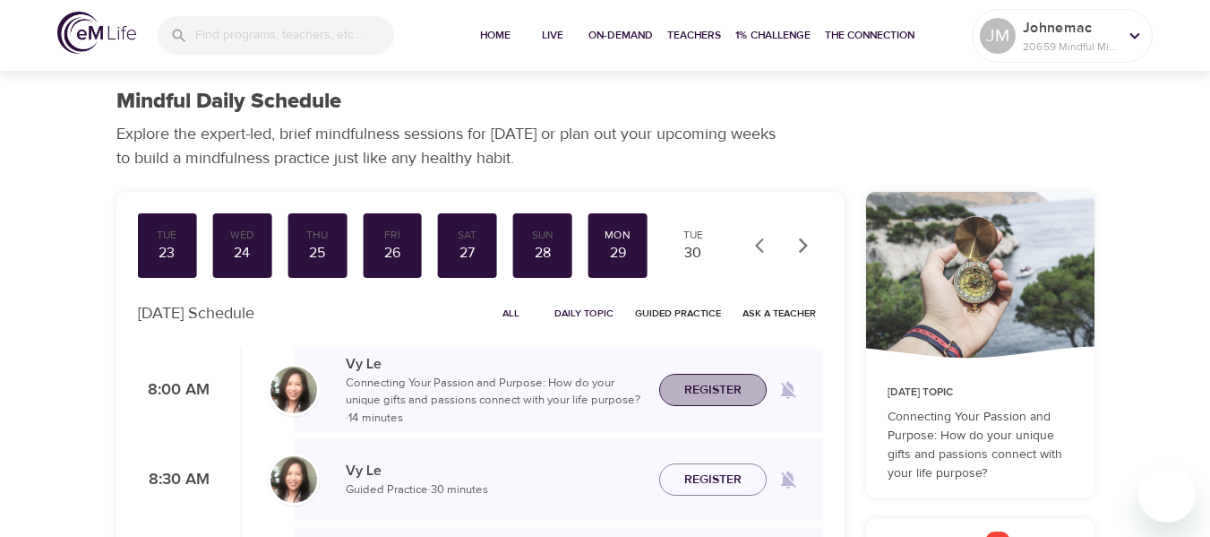
click at [707, 382] on span "Register" at bounding box center [712, 390] width 57 height 22
click at [682, 244] on div "30" at bounding box center [693, 253] width 45 height 21
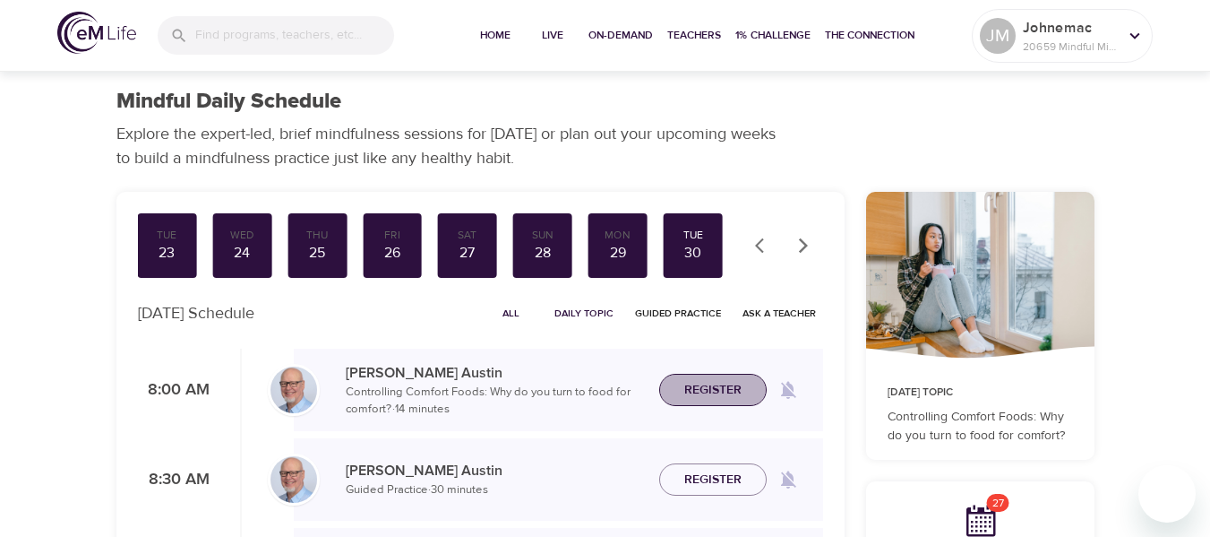
click at [692, 391] on span "Register" at bounding box center [712, 390] width 57 height 22
click at [807, 251] on icon "button" at bounding box center [804, 245] width 18 height 18
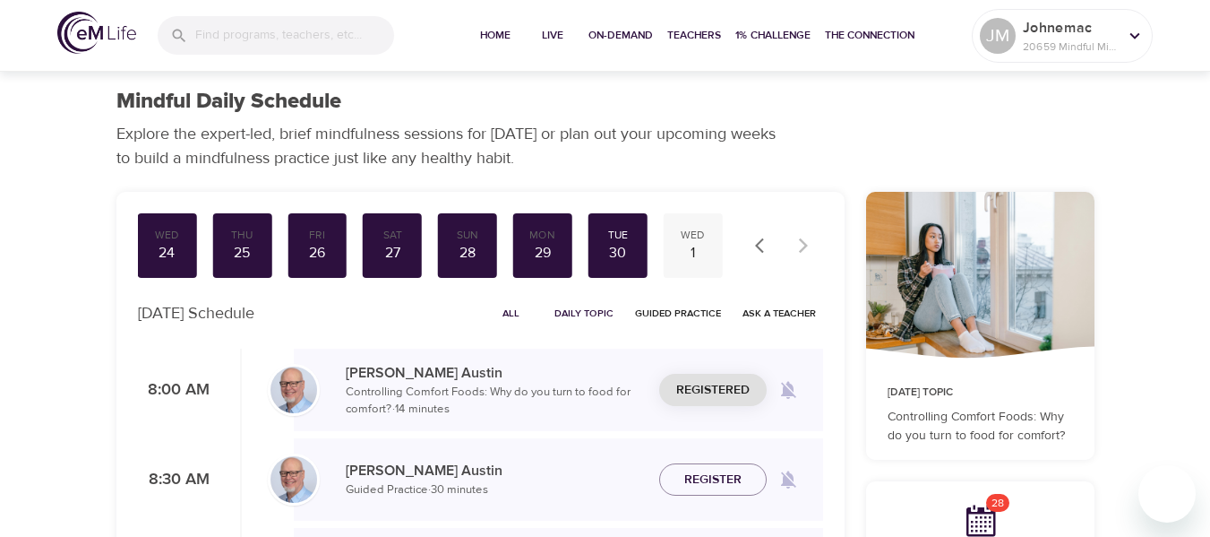
click at [694, 255] on div "1" at bounding box center [693, 253] width 45 height 21
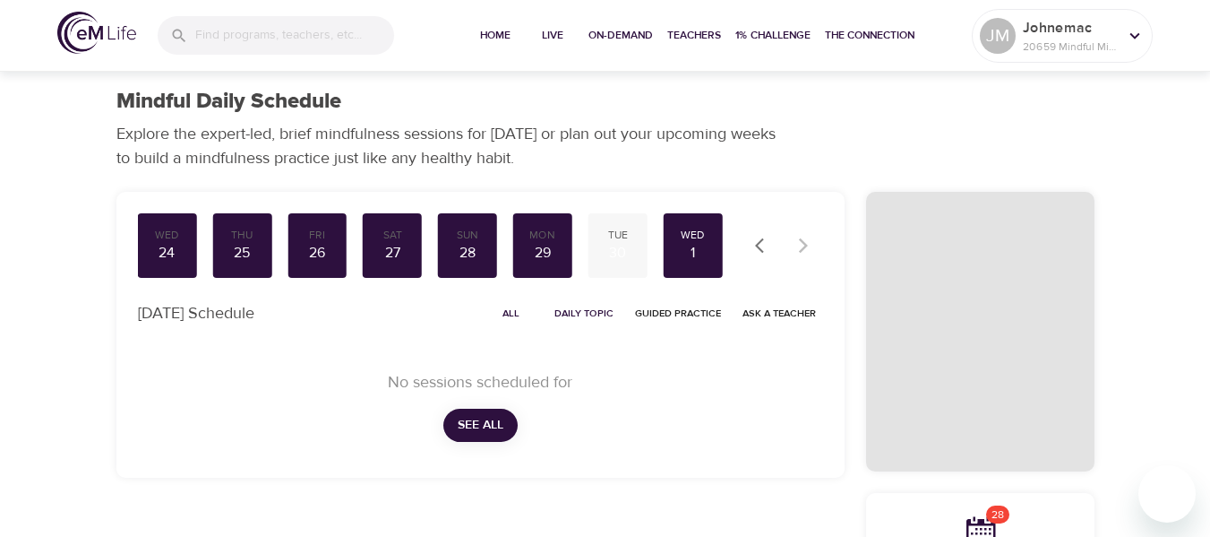
click at [623, 253] on div "30" at bounding box center [618, 253] width 45 height 21
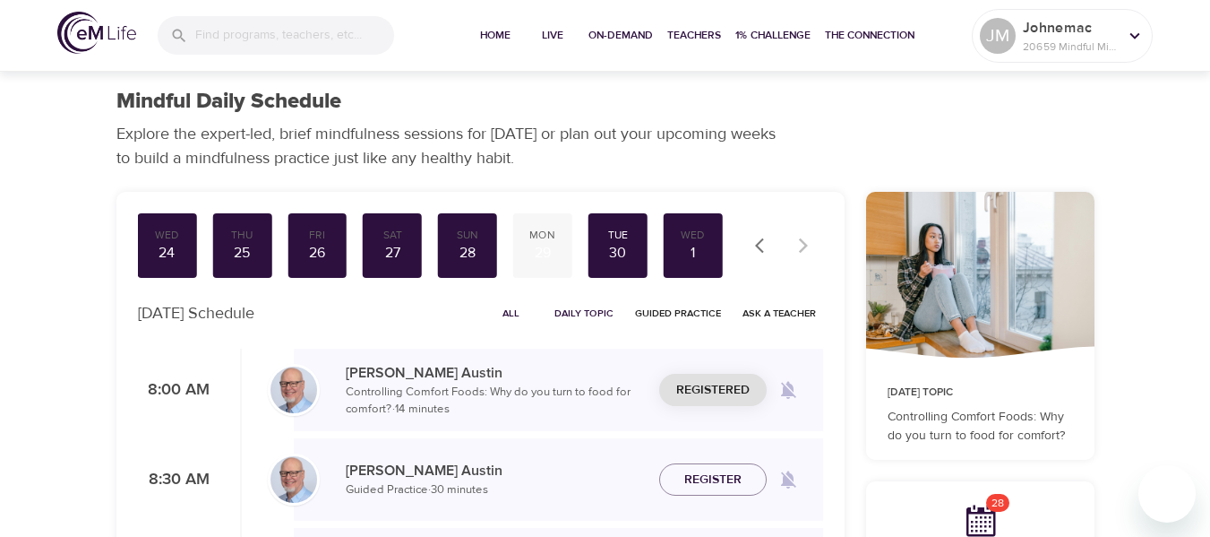
click at [535, 252] on div "29" at bounding box center [542, 253] width 45 height 21
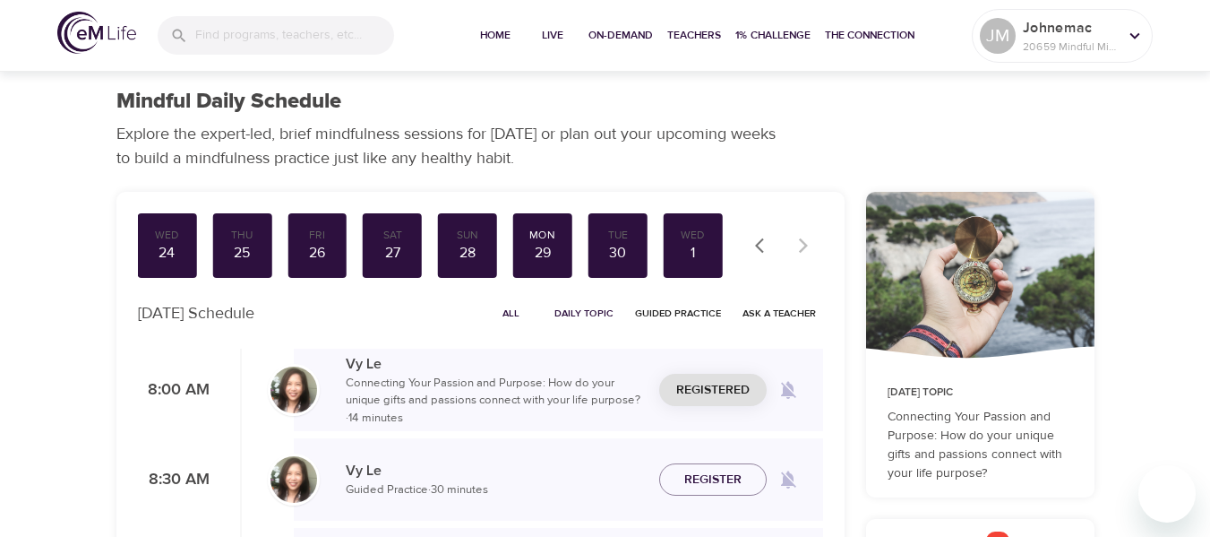
click at [904, 93] on div "Mindful Daily Schedule" at bounding box center [605, 102] width 978 height 26
